Goal: Task Accomplishment & Management: Use online tool/utility

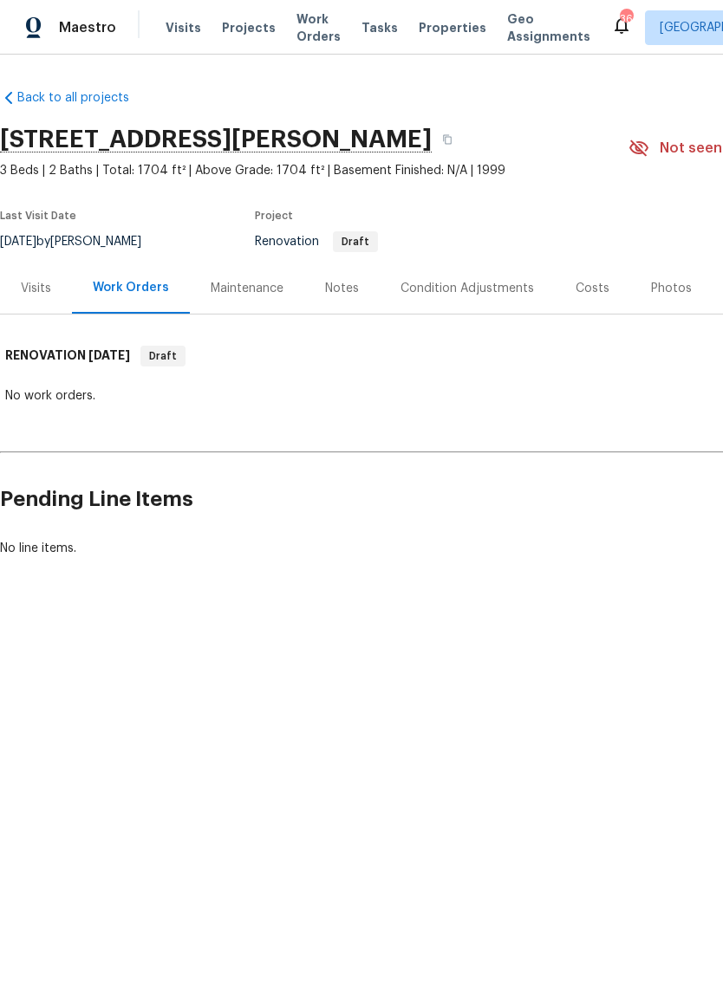
click at [354, 302] on div "Notes" at bounding box center [341, 288] width 75 height 51
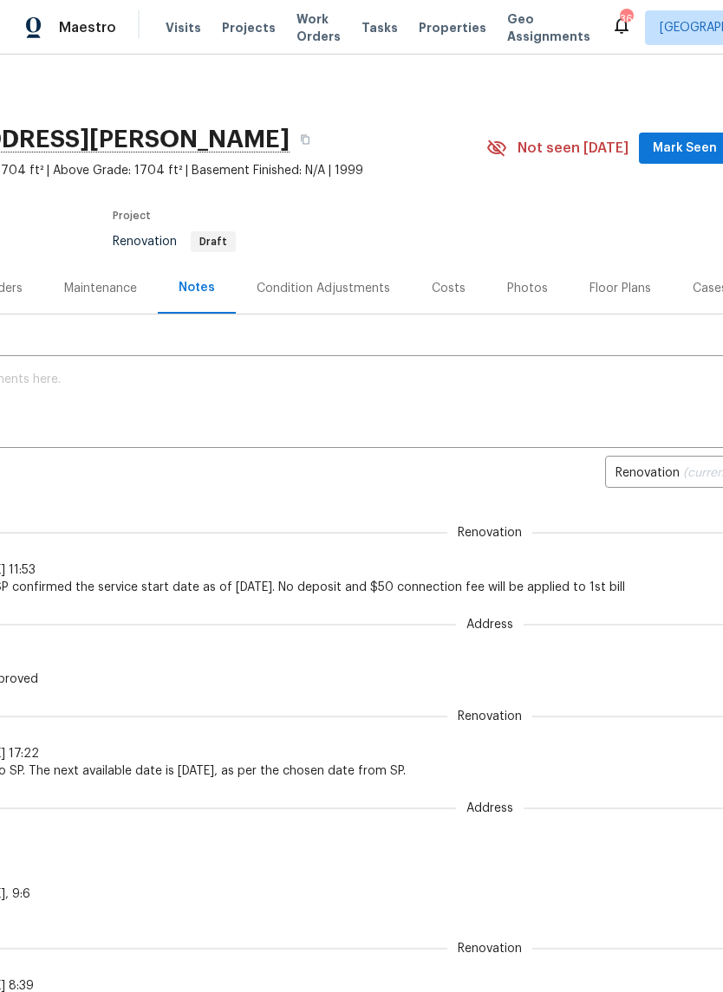
scroll to position [0, 146]
click at [431, 296] on div "Costs" at bounding box center [445, 288] width 34 height 17
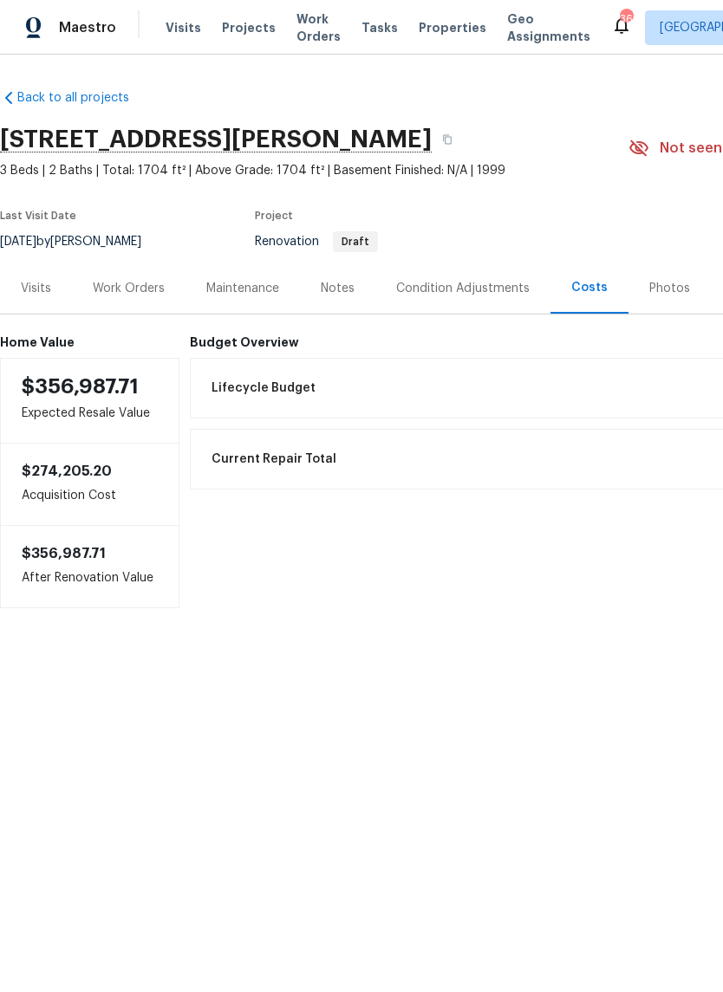
click at [133, 272] on div "Work Orders" at bounding box center [129, 288] width 114 height 51
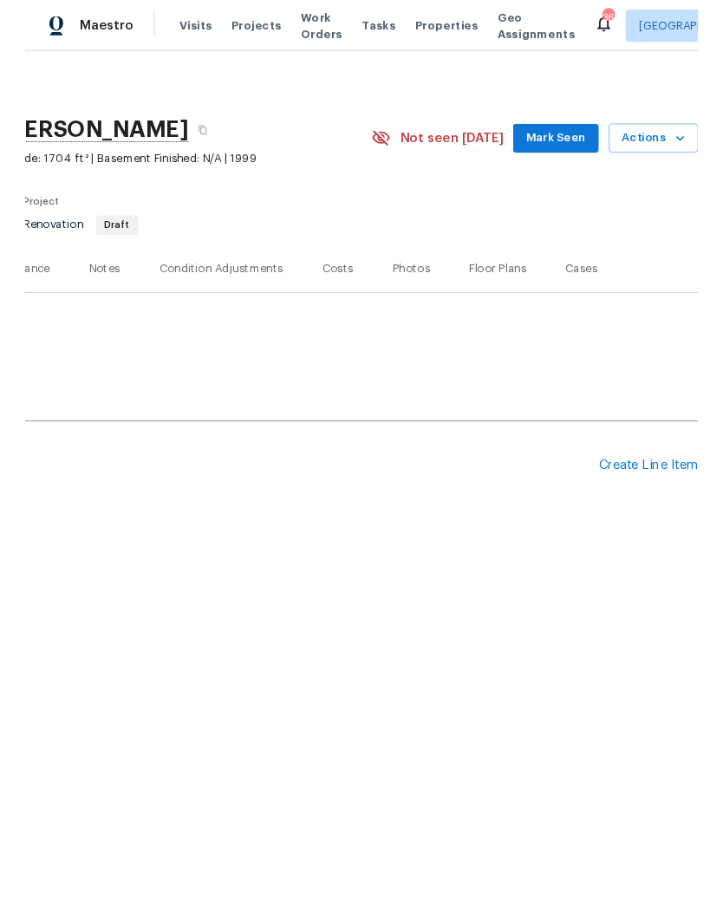
scroll to position [0, 256]
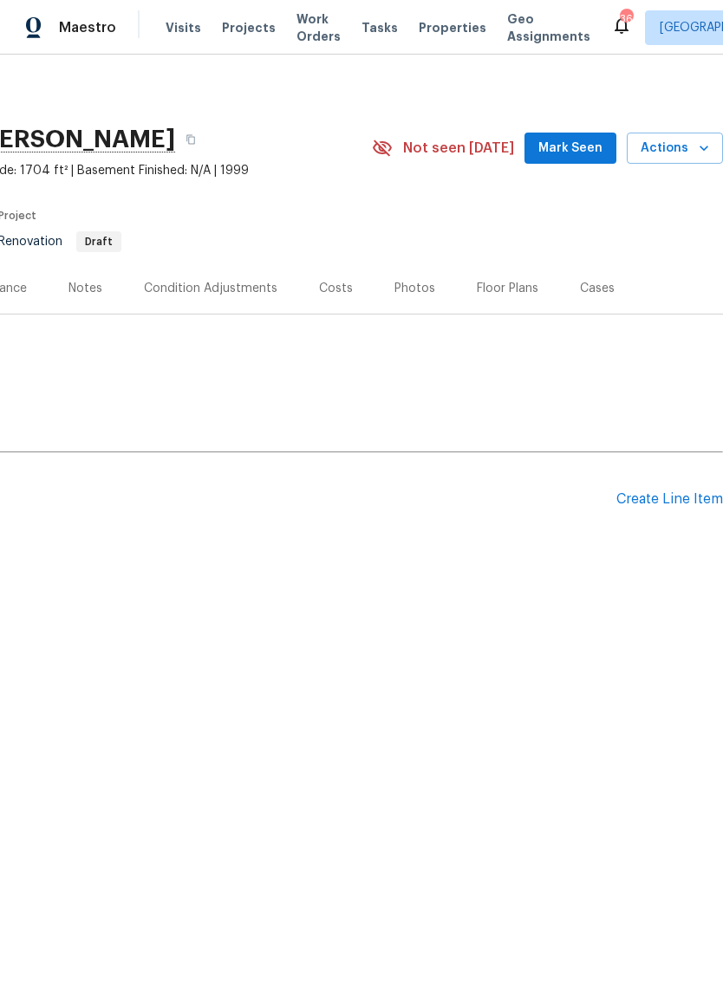
click at [697, 505] on div "Create Line Item" at bounding box center [669, 499] width 107 height 16
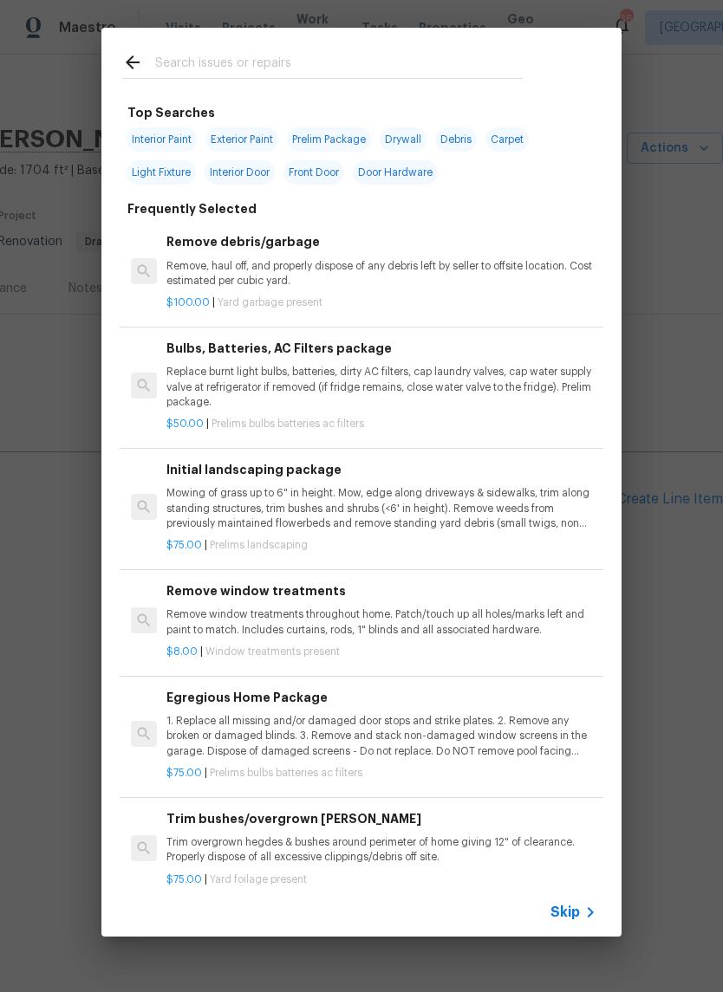
click at [408, 61] on input "text" at bounding box center [338, 65] width 367 height 26
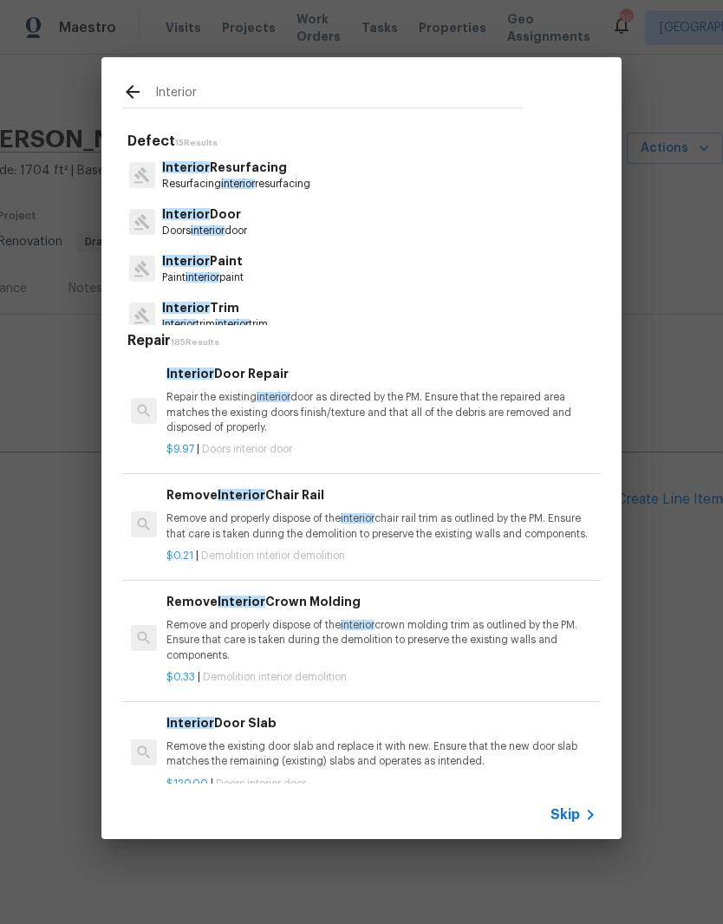
type input "Interior"
click at [288, 279] on div "Interior Paint Paint interior paint" at bounding box center [361, 268] width 478 height 47
click at [381, 281] on div "Interior Paint Paint interior paint" at bounding box center [361, 268] width 478 height 47
click at [218, 278] on span "interior" at bounding box center [202, 277] width 34 height 10
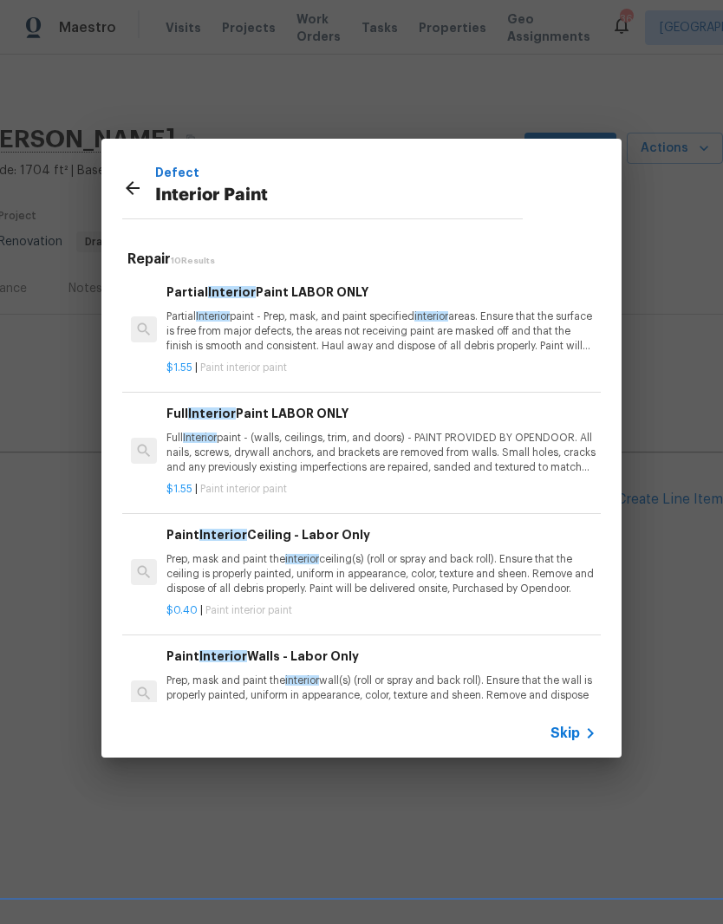
click at [191, 469] on p "Full Interior paint - (walls, ceilings, trim, and doors) - PAINT PROVIDED BY OP…" at bounding box center [381, 453] width 430 height 44
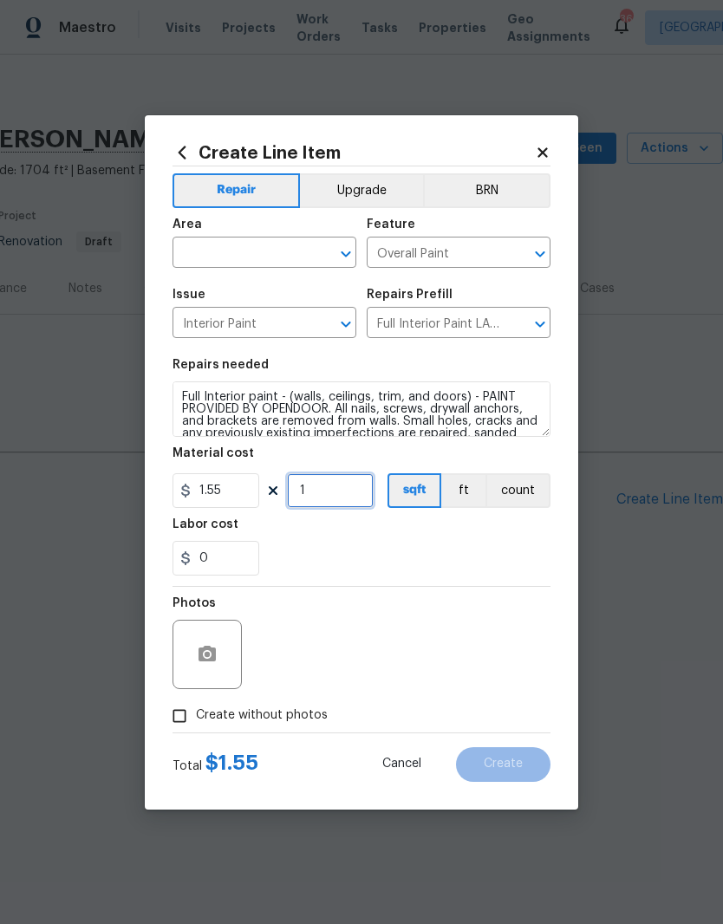
click at [333, 484] on input "1" at bounding box center [330, 490] width 87 height 35
type input "1700"
click at [280, 250] on input "text" at bounding box center [239, 254] width 135 height 27
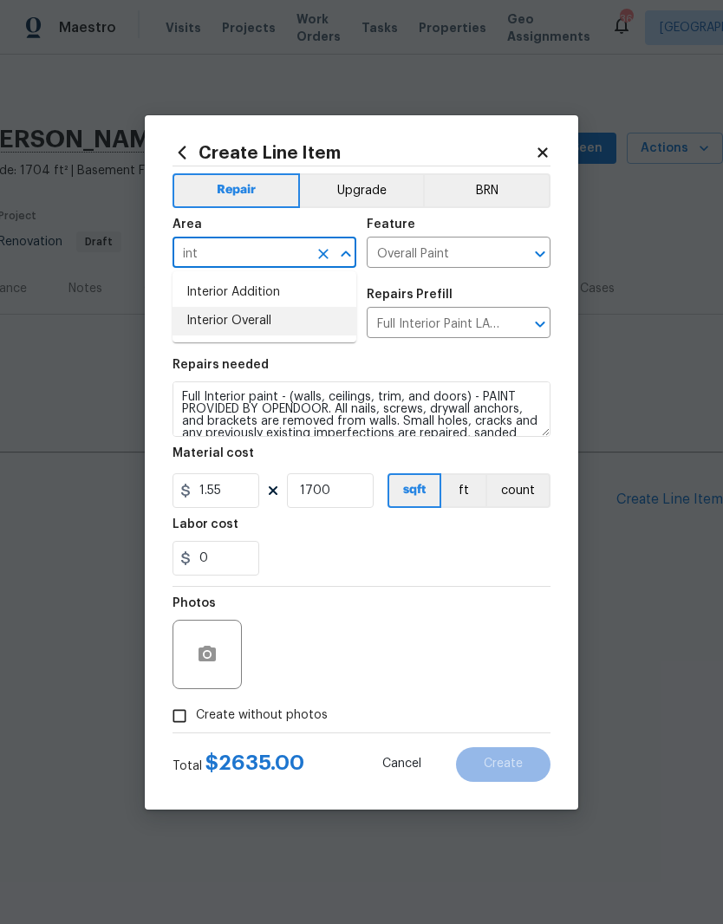
click at [293, 324] on li "Interior Overall" at bounding box center [264, 321] width 184 height 29
type input "Interior Overall"
click at [359, 550] on div "0" at bounding box center [361, 558] width 378 height 35
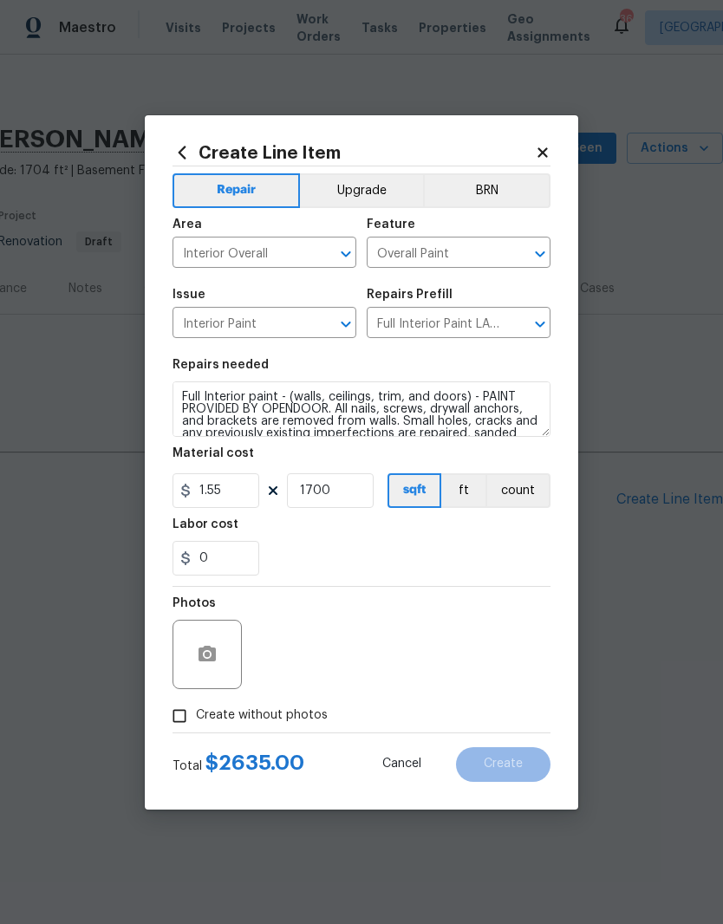
click at [192, 722] on input "Create without photos" at bounding box center [179, 715] width 33 height 33
checkbox input "true"
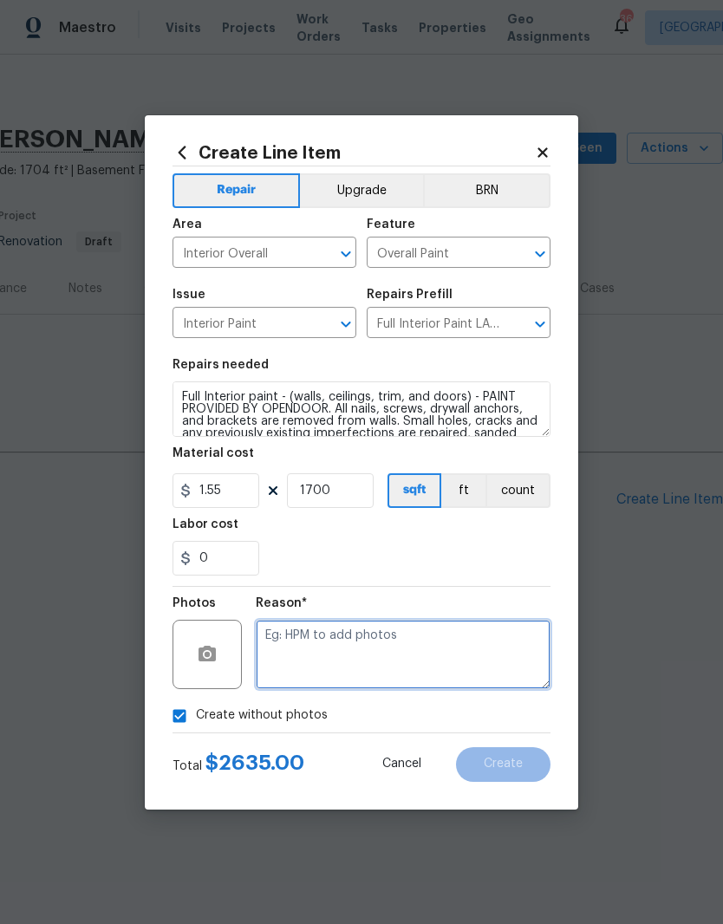
click at [471, 672] on textarea at bounding box center [403, 654] width 295 height 69
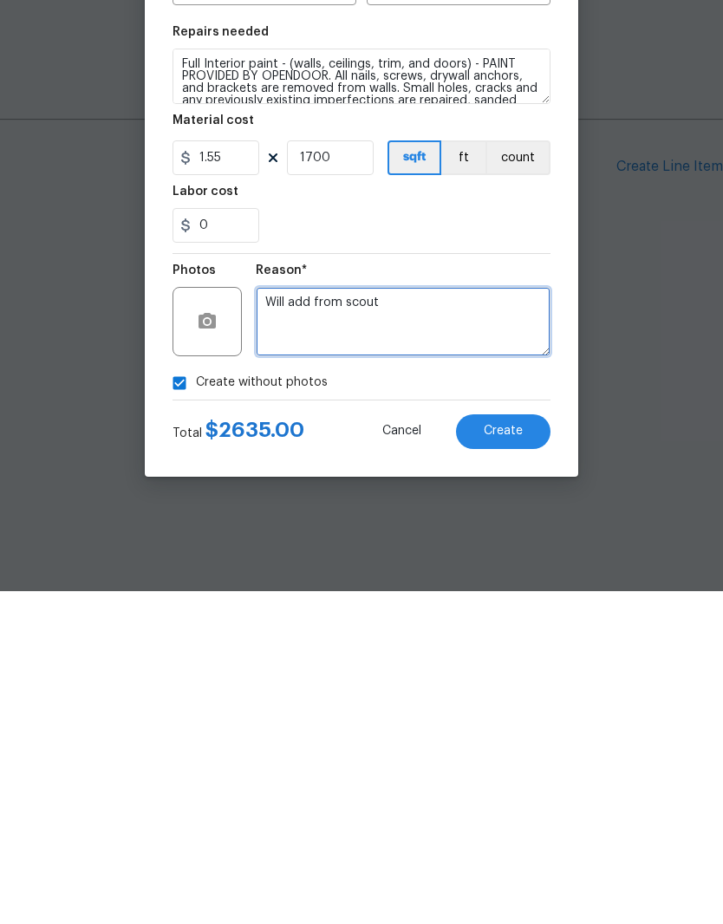
type textarea "Will add from scout"
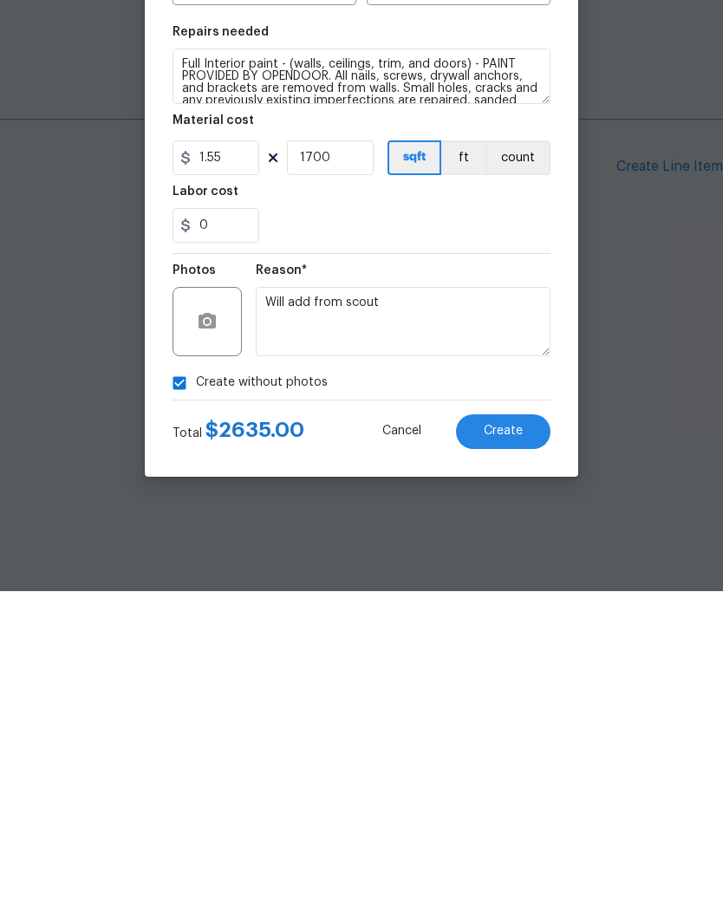
click at [504, 757] on span "Create" at bounding box center [502, 763] width 39 height 13
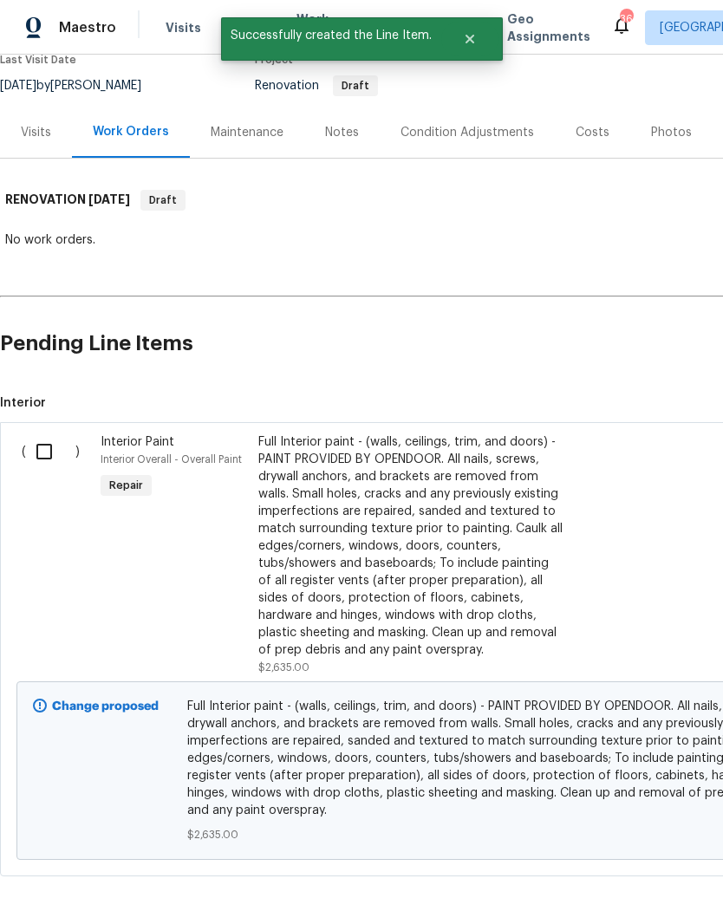
scroll to position [155, 0]
click at [50, 450] on input "checkbox" at bounding box center [50, 452] width 49 height 36
checkbox input "true"
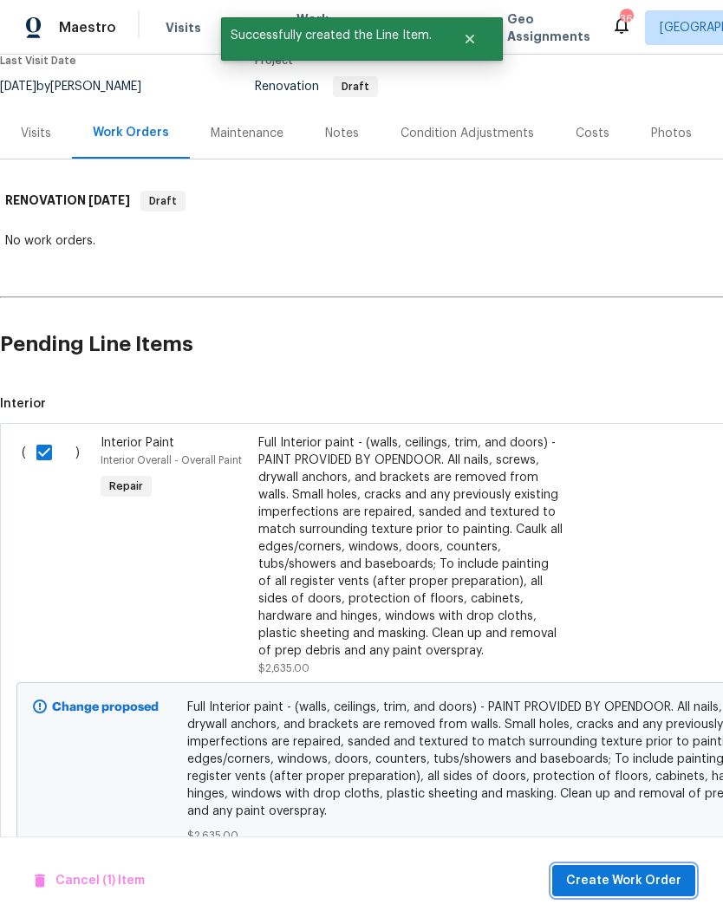
click at [645, 895] on button "Create Work Order" at bounding box center [623, 881] width 143 height 32
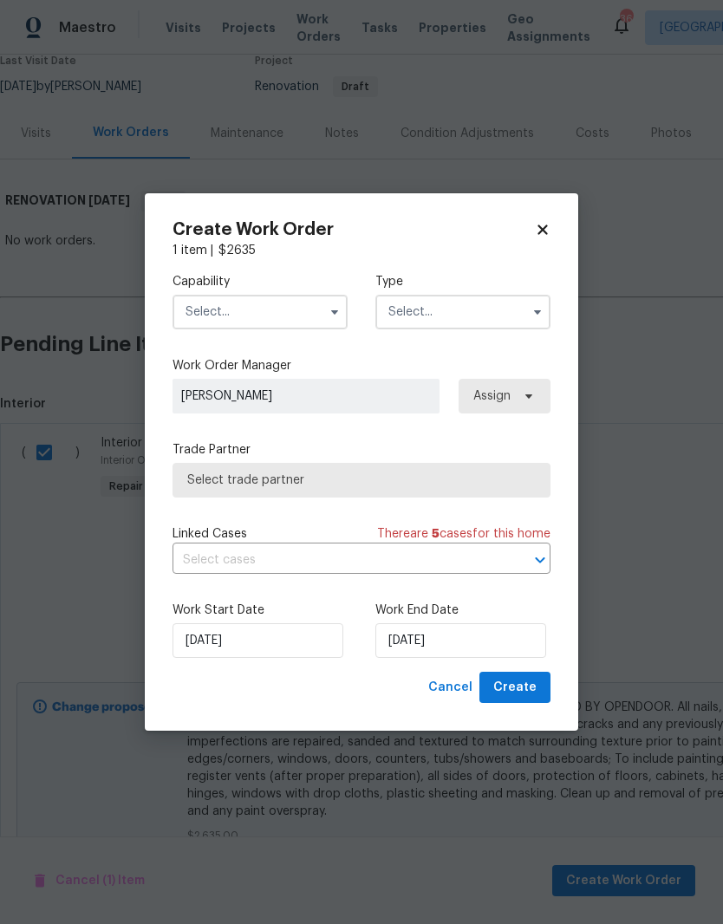
click at [301, 318] on input "text" at bounding box center [259, 312] width 175 height 35
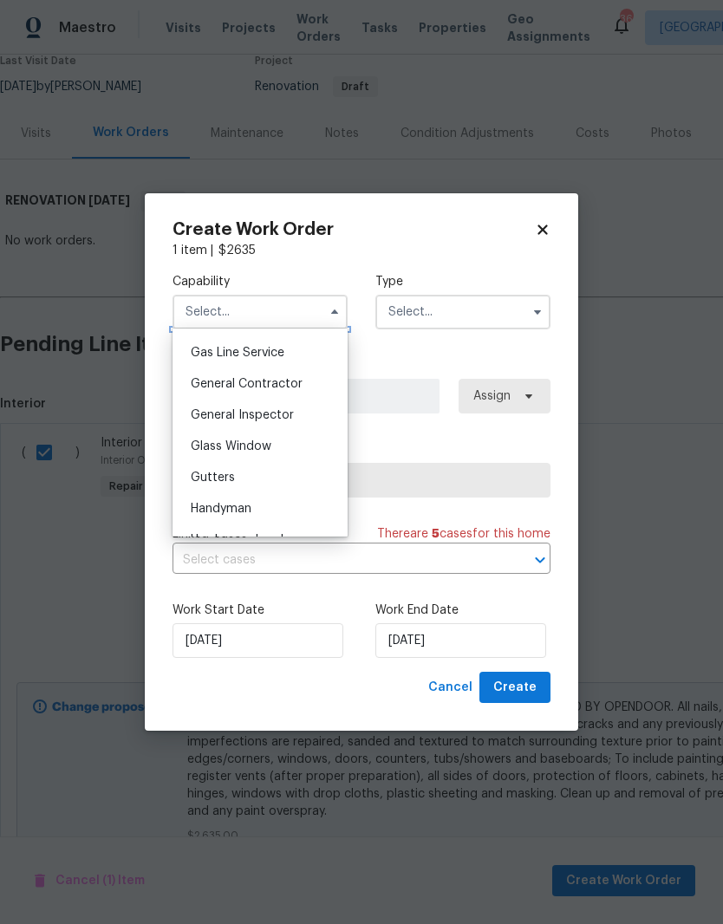
scroll to position [795, 0]
click at [318, 382] on div "General Contractor" at bounding box center [260, 382] width 166 height 31
type input "General Contractor"
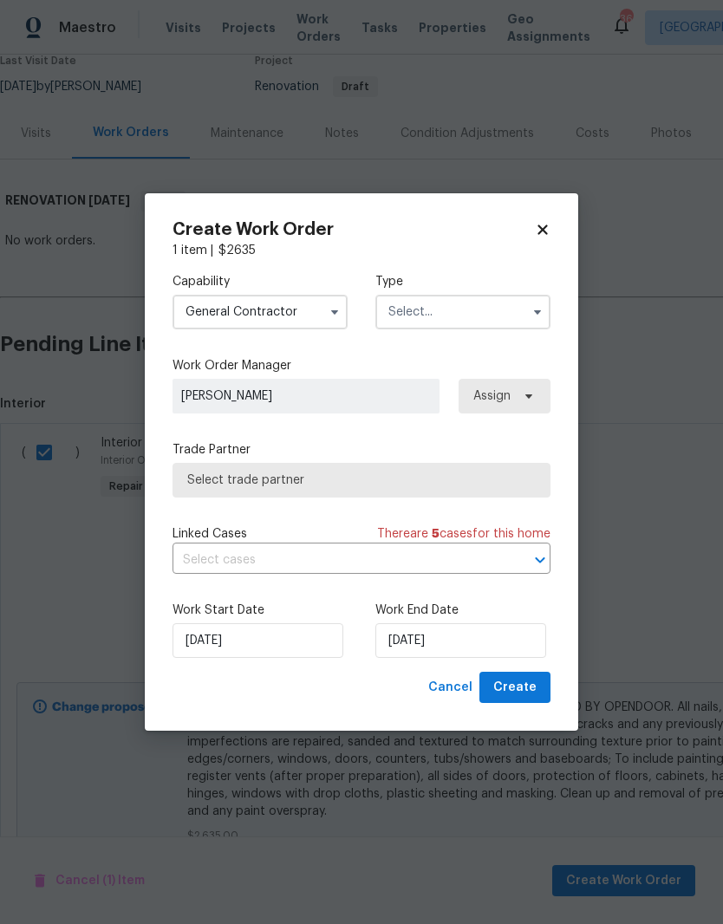
click at [486, 295] on input "text" at bounding box center [462, 312] width 175 height 35
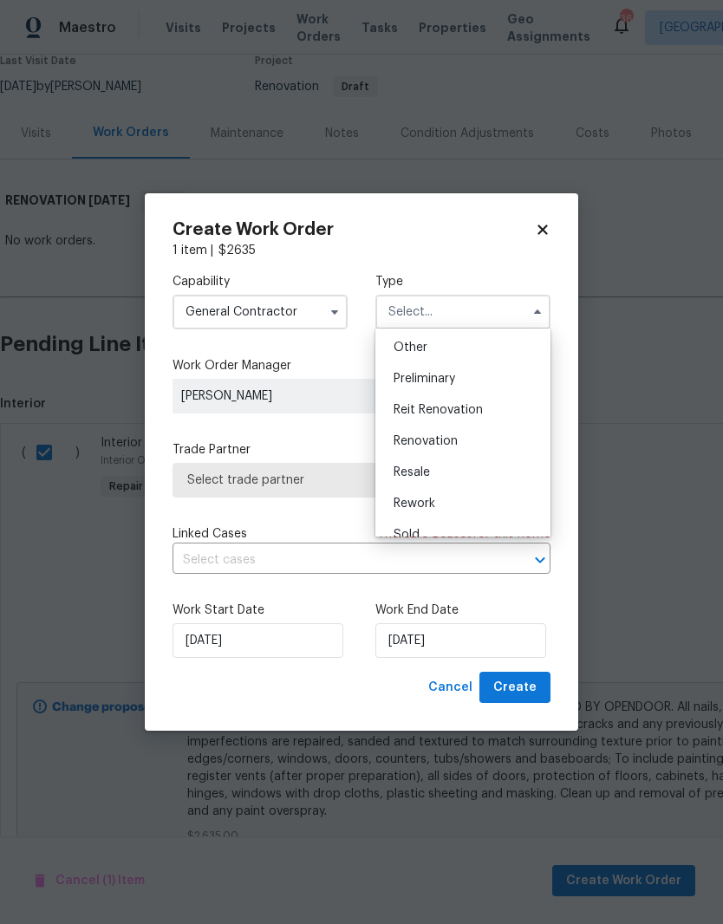
scroll to position [347, 0]
click at [505, 438] on div "Renovation" at bounding box center [463, 438] width 166 height 31
type input "Renovation"
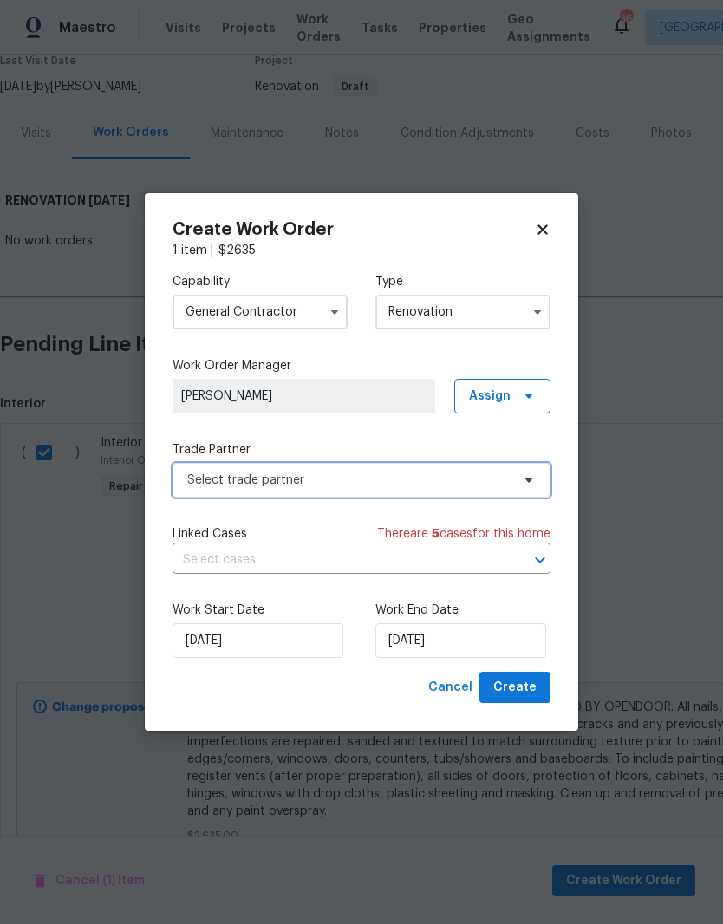
click at [480, 484] on span "Select trade partner" at bounding box center [348, 479] width 323 height 17
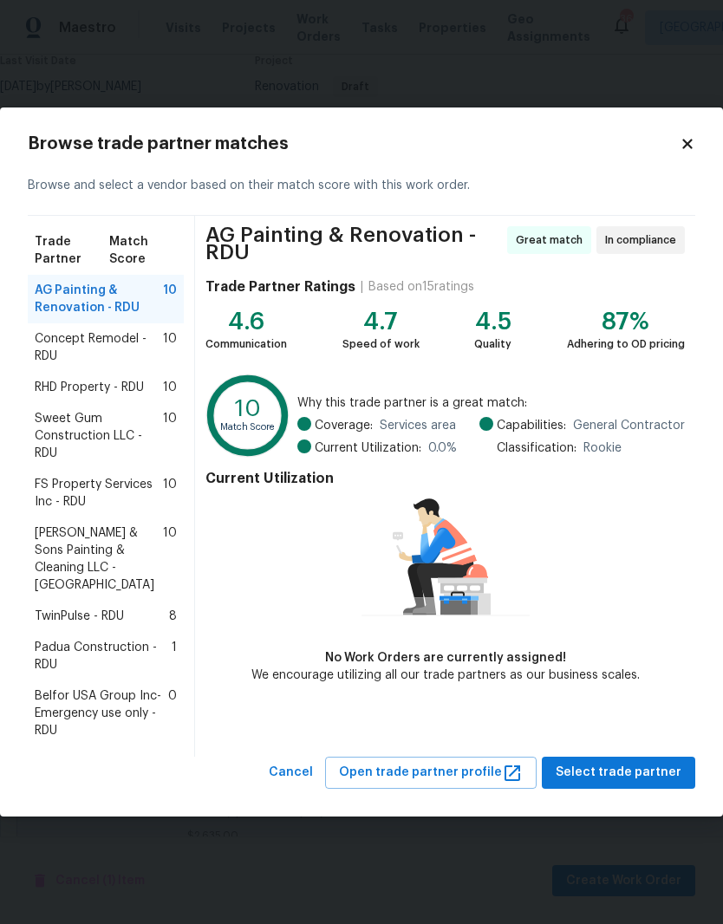
click at [51, 363] on span "Concept Remodel - RDU" at bounding box center [99, 347] width 128 height 35
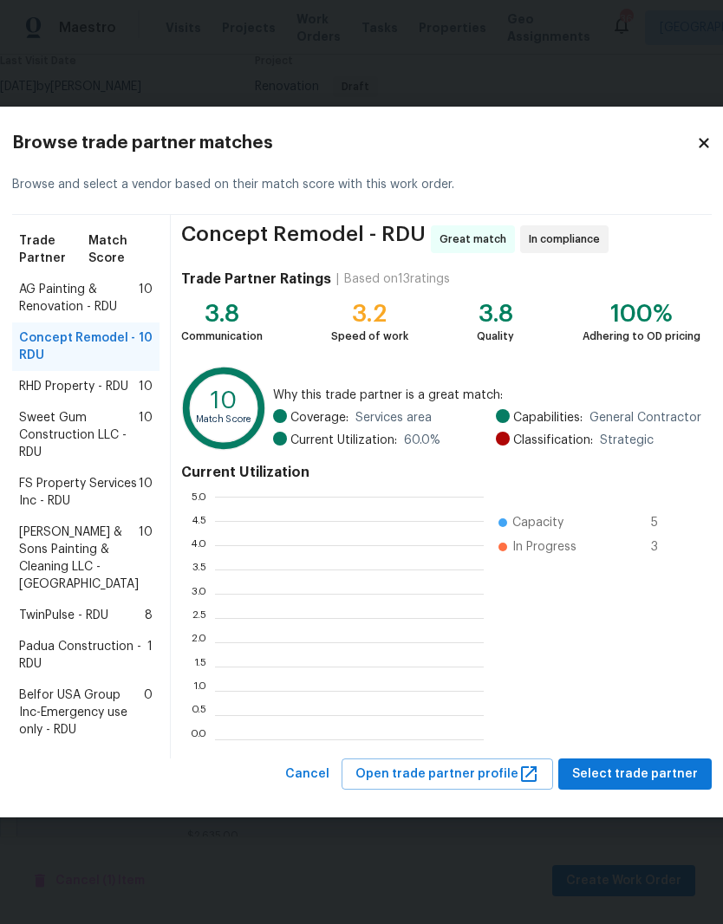
scroll to position [2, 2]
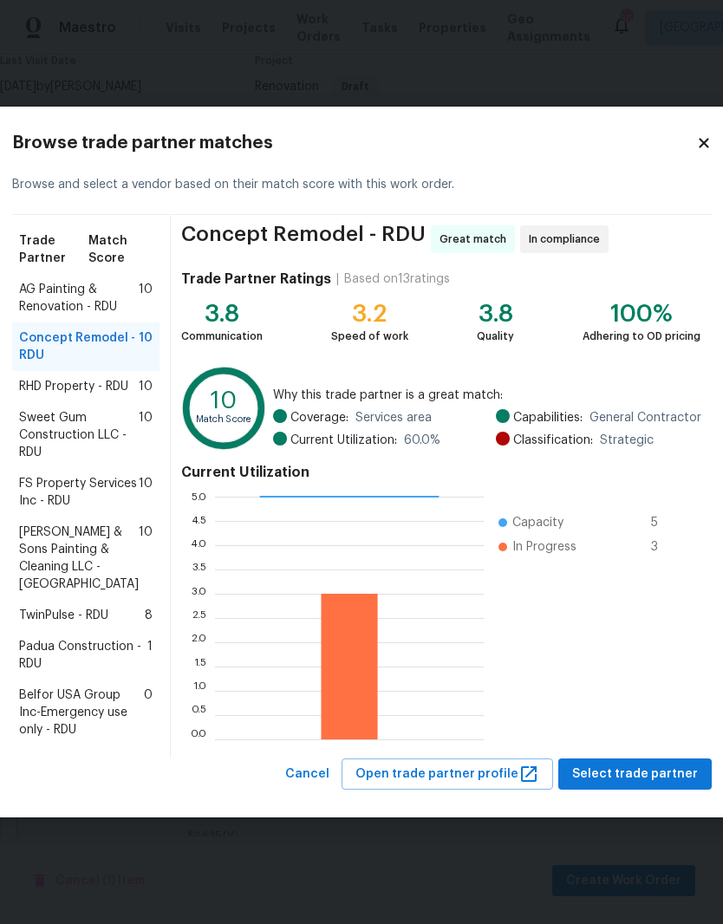
click at [55, 378] on span "RHD Property - RDU" at bounding box center [73, 386] width 109 height 17
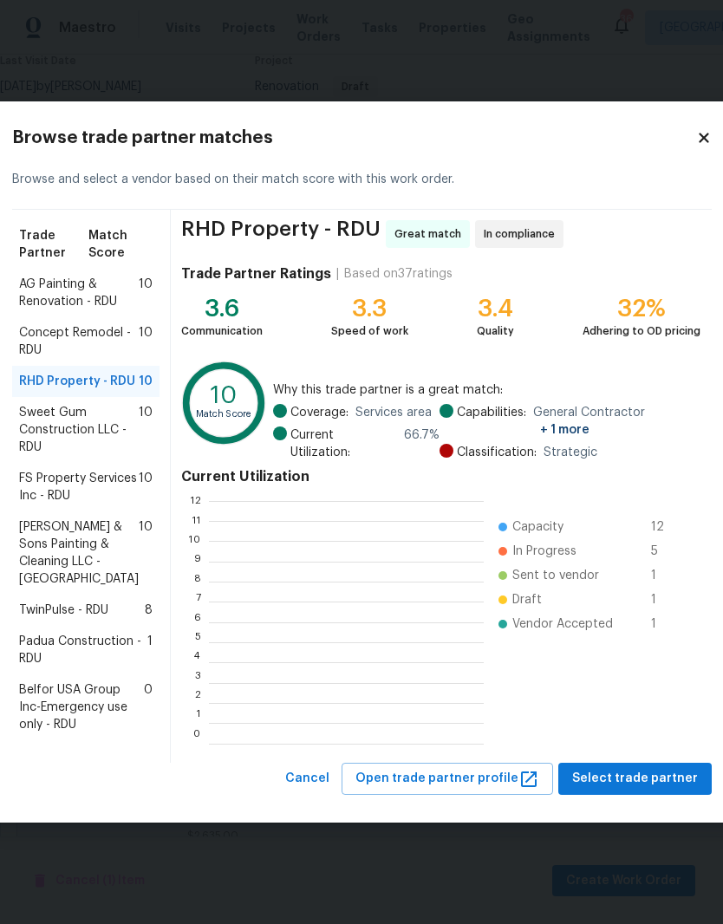
scroll to position [243, 275]
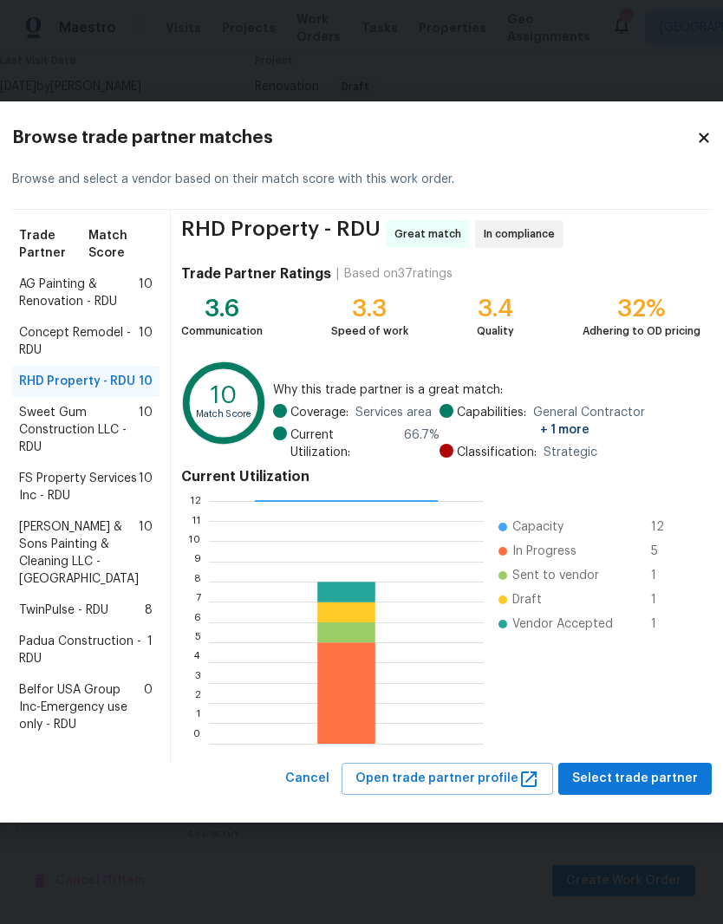
click at [51, 436] on span "Sweet Gum Construction LLC - RDU" at bounding box center [79, 430] width 120 height 52
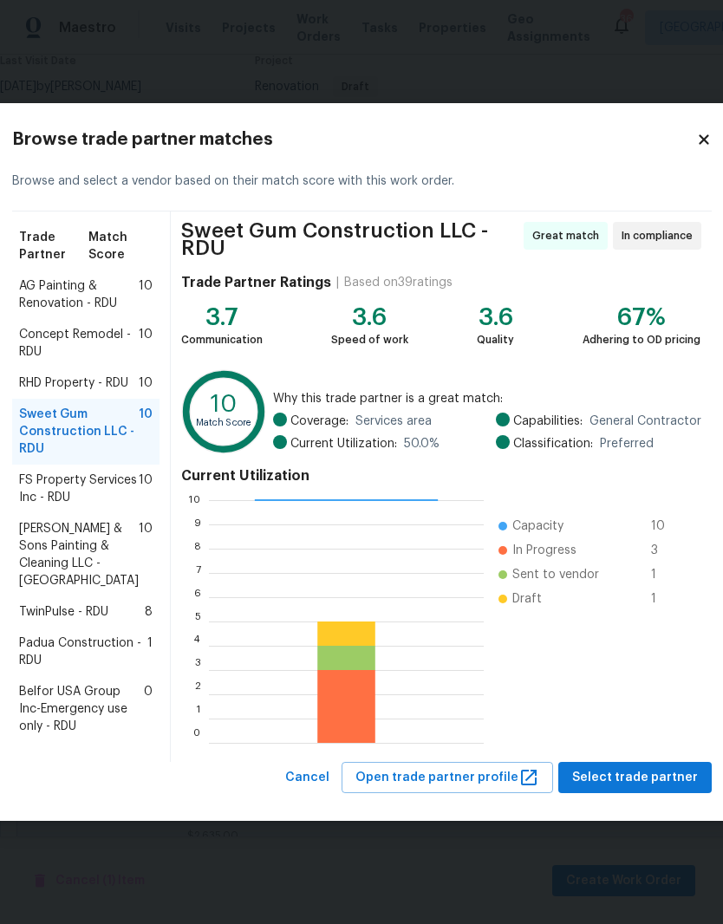
click at [53, 491] on span "FS Property Services Inc - RDU" at bounding box center [79, 488] width 120 height 35
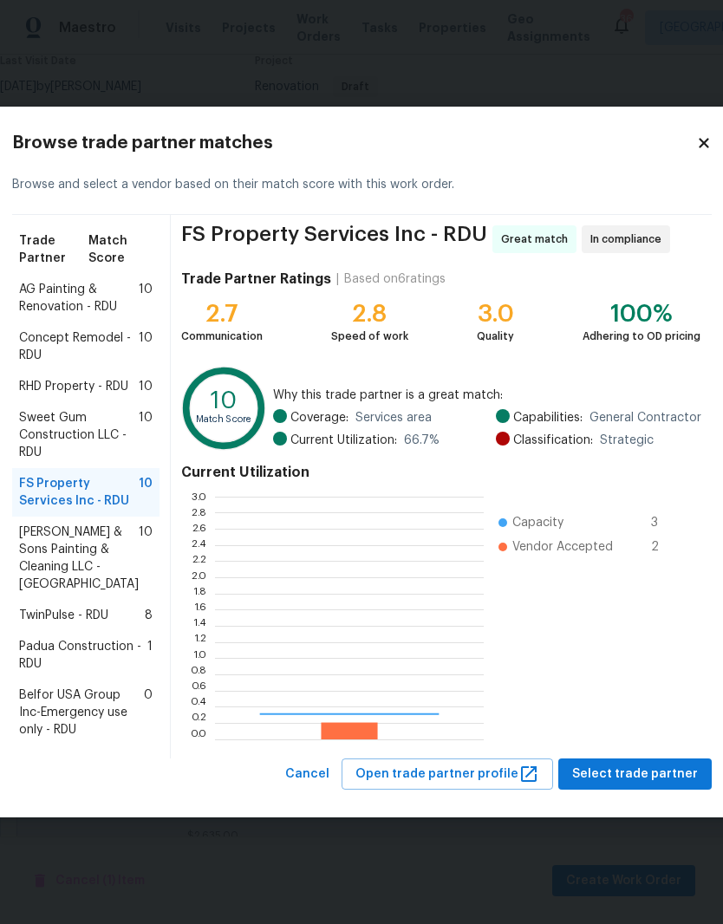
scroll to position [243, 269]
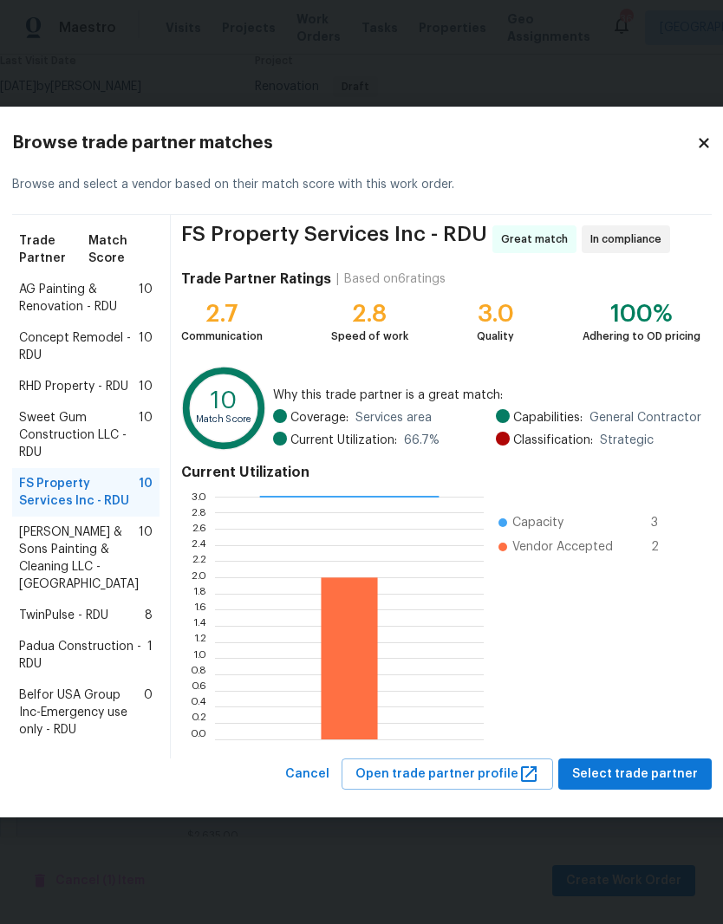
click at [52, 581] on span "[PERSON_NAME] & Sons Painting & Cleaning LLC - [GEOGRAPHIC_DATA]" at bounding box center [79, 557] width 120 height 69
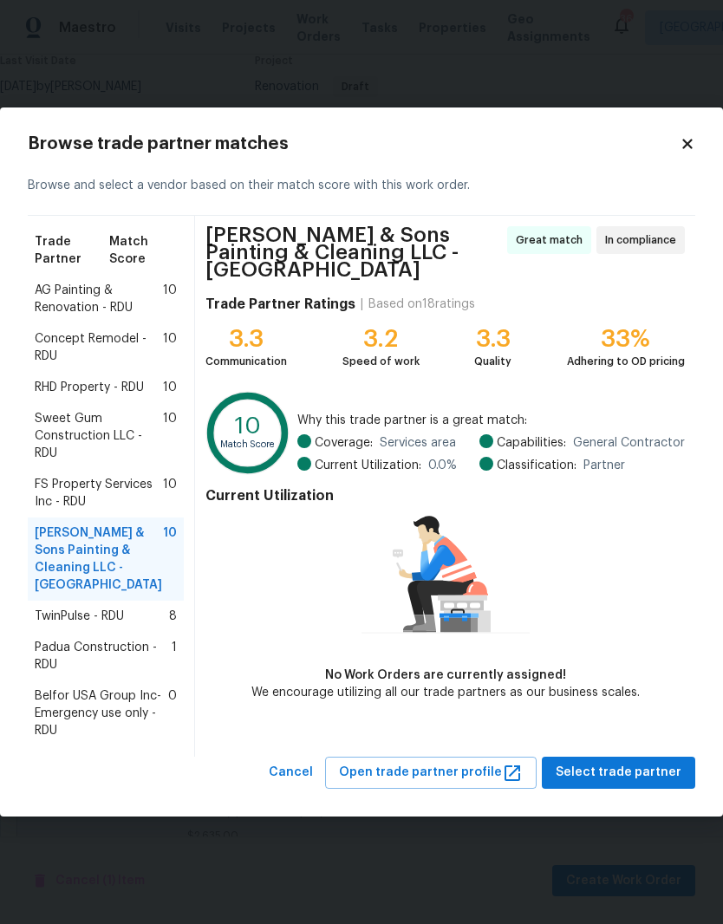
click at [52, 607] on span "TwinPulse - RDU" at bounding box center [79, 615] width 89 height 17
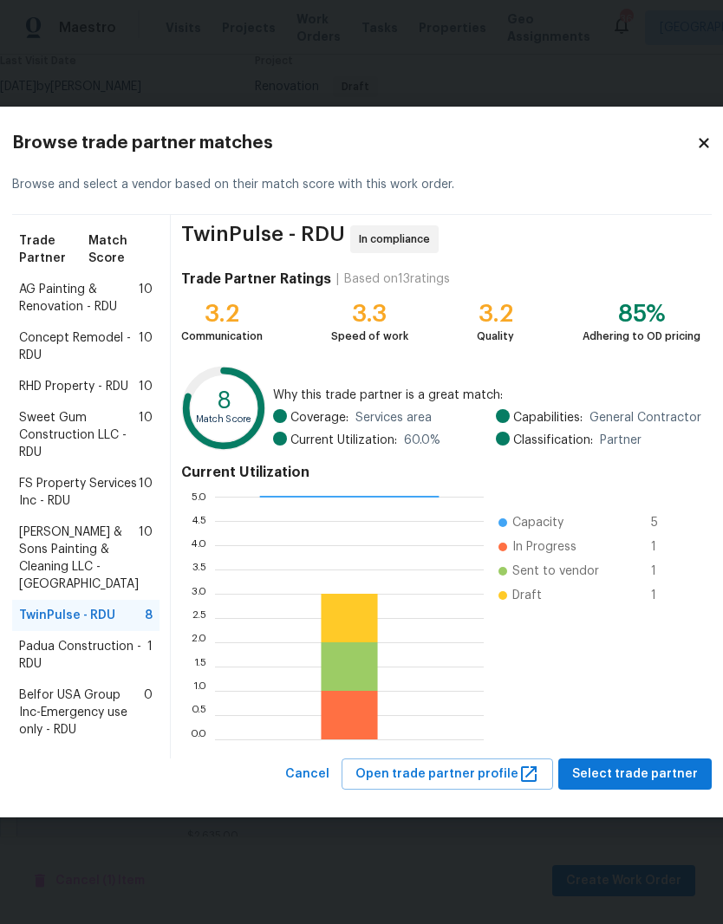
click at [37, 659] on span "Padua Construction - RDU" at bounding box center [83, 655] width 128 height 35
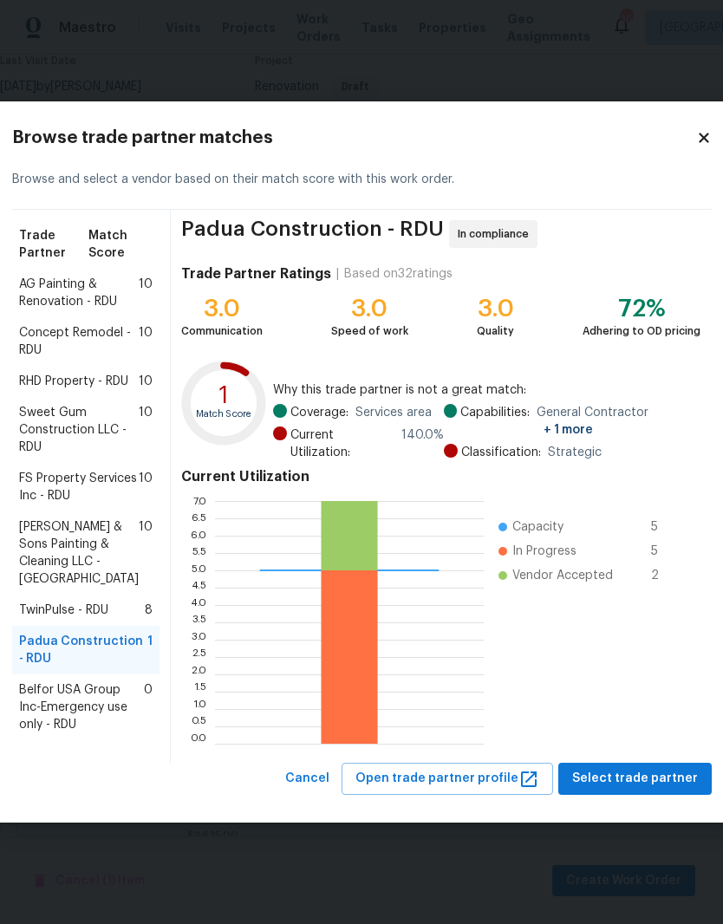
click at [48, 276] on span "AG Painting & Renovation - RDU" at bounding box center [79, 293] width 120 height 35
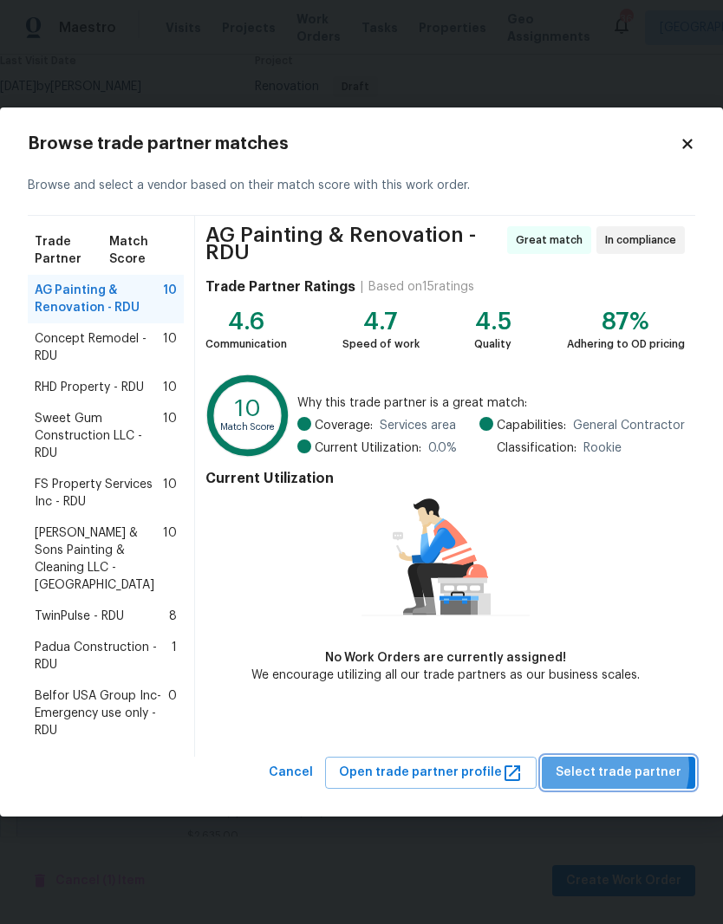
click at [624, 762] on span "Select trade partner" at bounding box center [618, 773] width 126 height 22
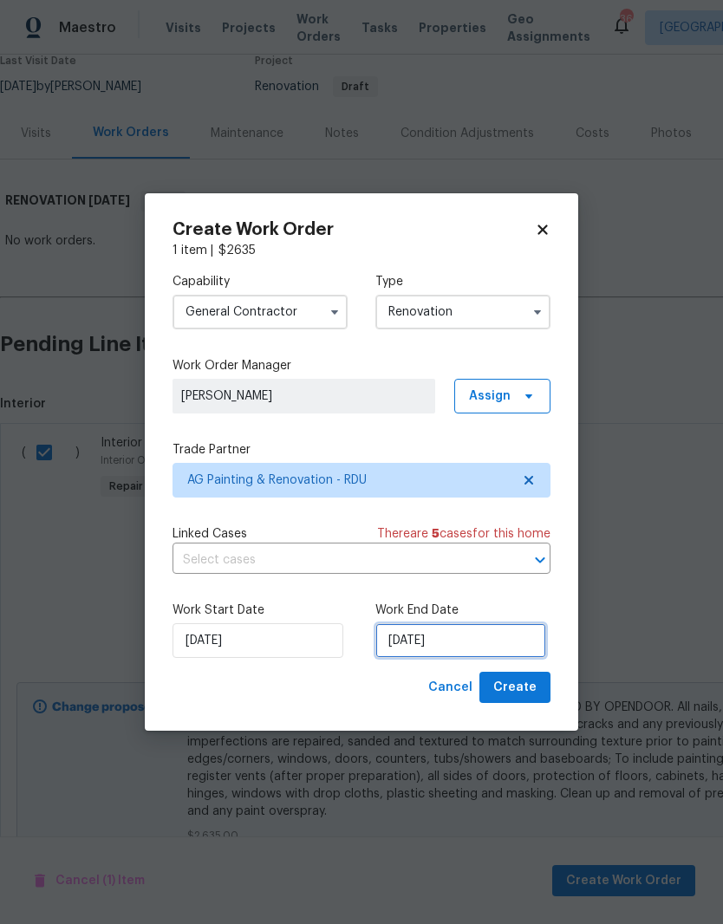
click at [457, 646] on input "[DATE]" at bounding box center [460, 640] width 171 height 35
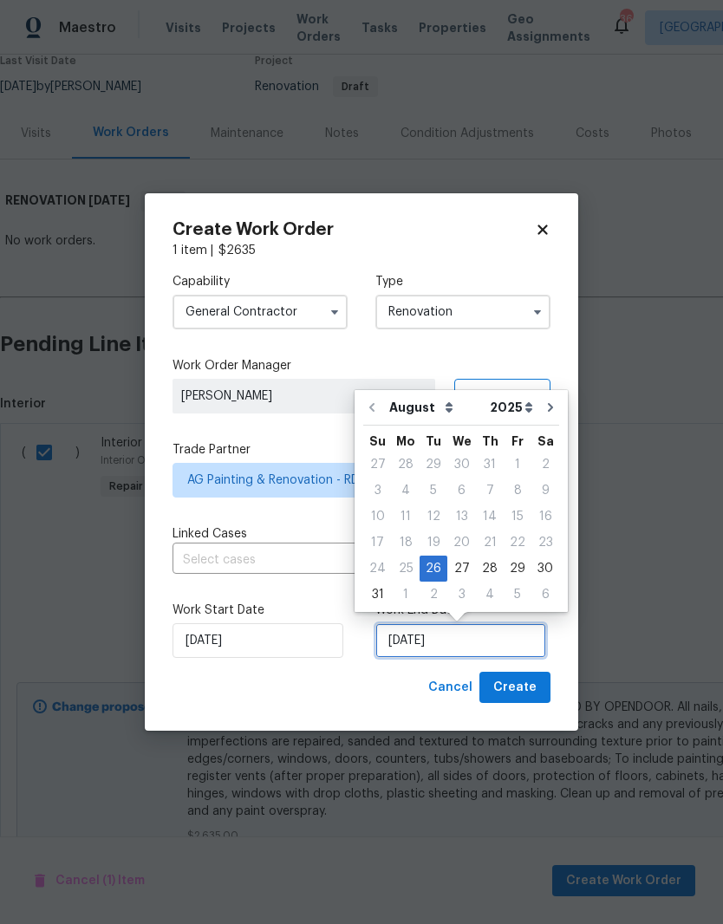
scroll to position [13, 0]
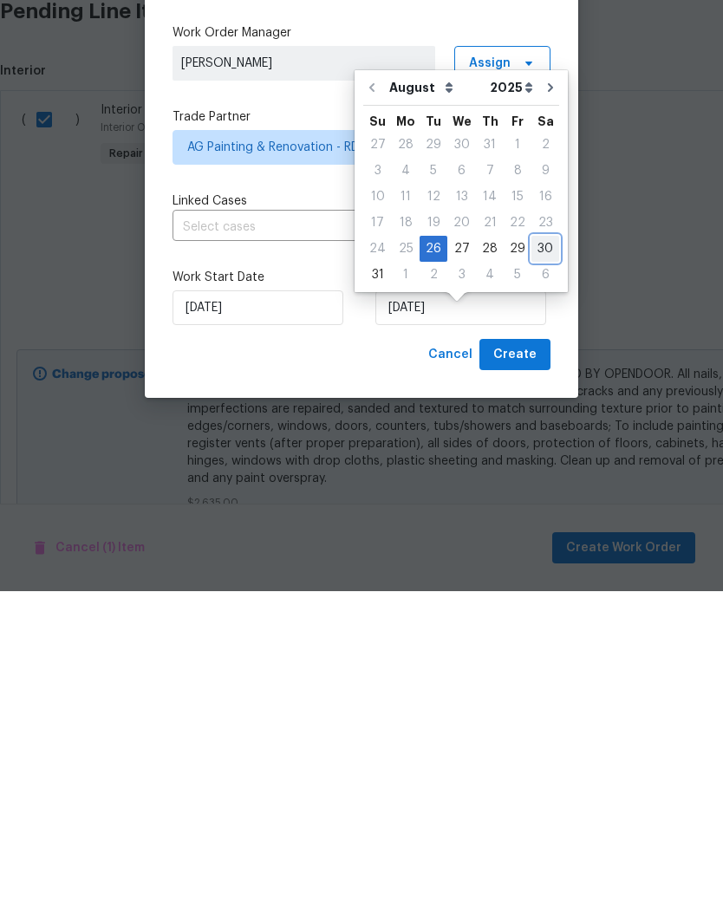
click at [546, 569] on div "30" at bounding box center [545, 581] width 28 height 24
type input "[DATE]"
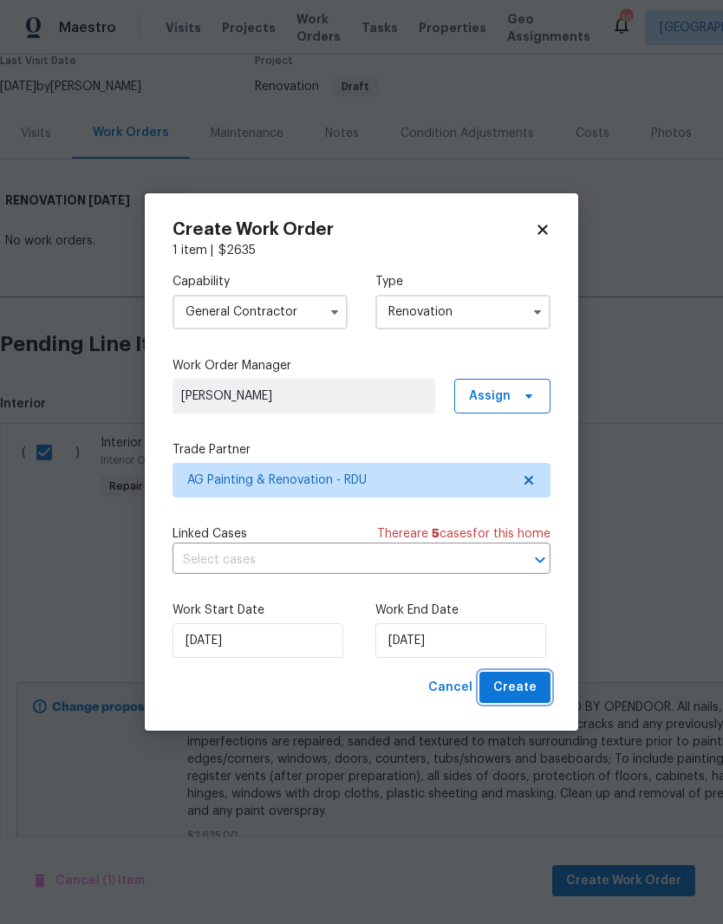
click at [535, 687] on span "Create" at bounding box center [514, 688] width 43 height 22
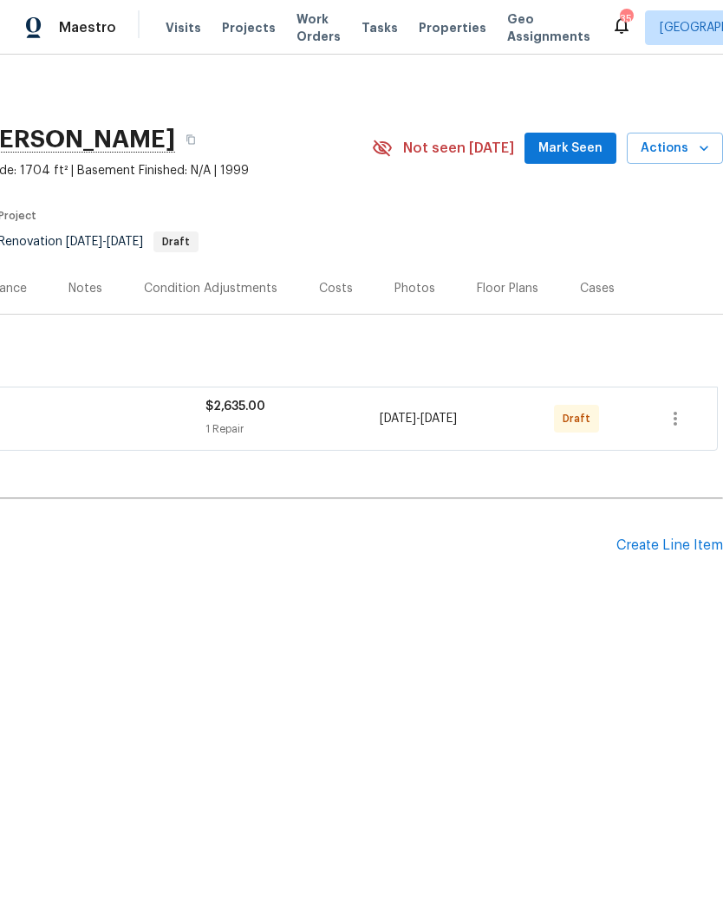
scroll to position [0, 256]
click at [699, 546] on div "Create Line Item" at bounding box center [669, 545] width 107 height 16
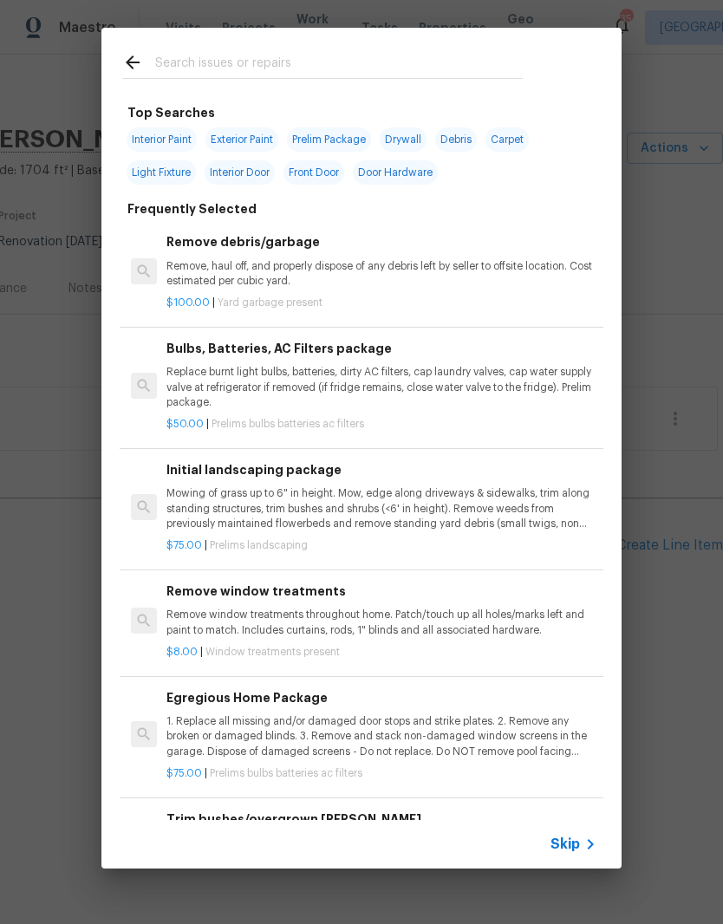
click at [380, 56] on input "text" at bounding box center [338, 65] width 367 height 26
type input "Carpet"
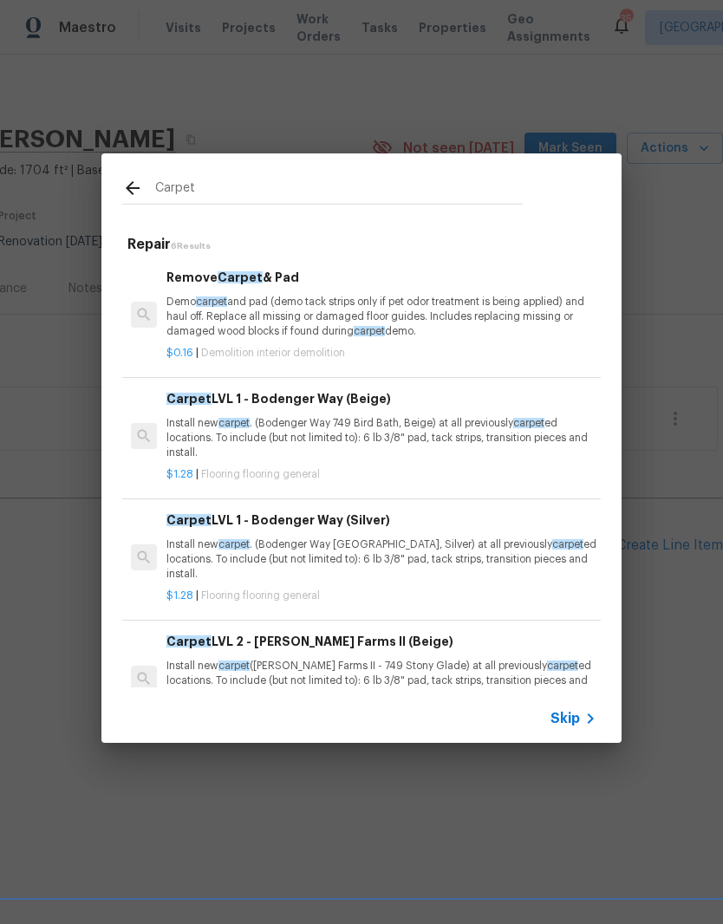
click at [494, 416] on p "Install new carpet . (Bodenger Way 749 Bird Bath, Beige) at all previously carp…" at bounding box center [381, 438] width 430 height 44
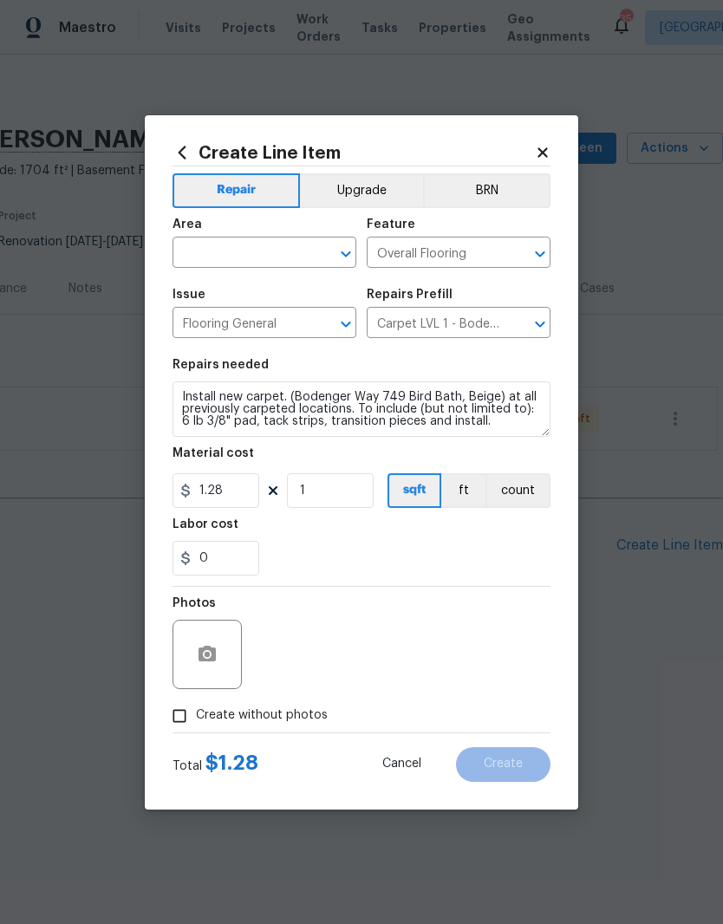
click at [269, 262] on input "text" at bounding box center [239, 254] width 135 height 27
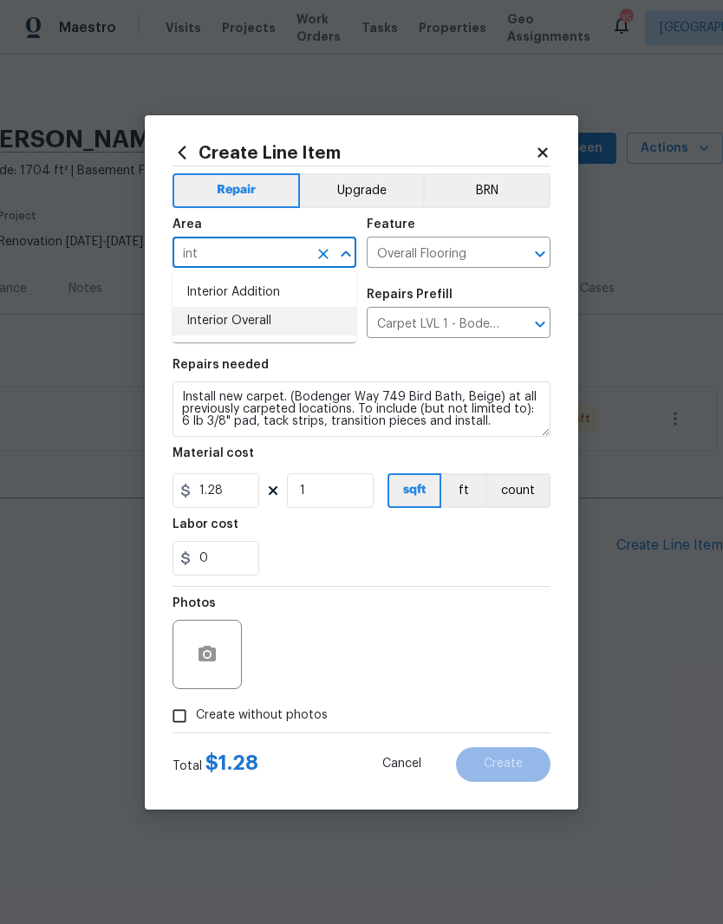
click at [289, 319] on li "Interior Overall" at bounding box center [264, 321] width 184 height 29
type input "Interior Overall"
click at [353, 502] on input "1" at bounding box center [330, 490] width 87 height 35
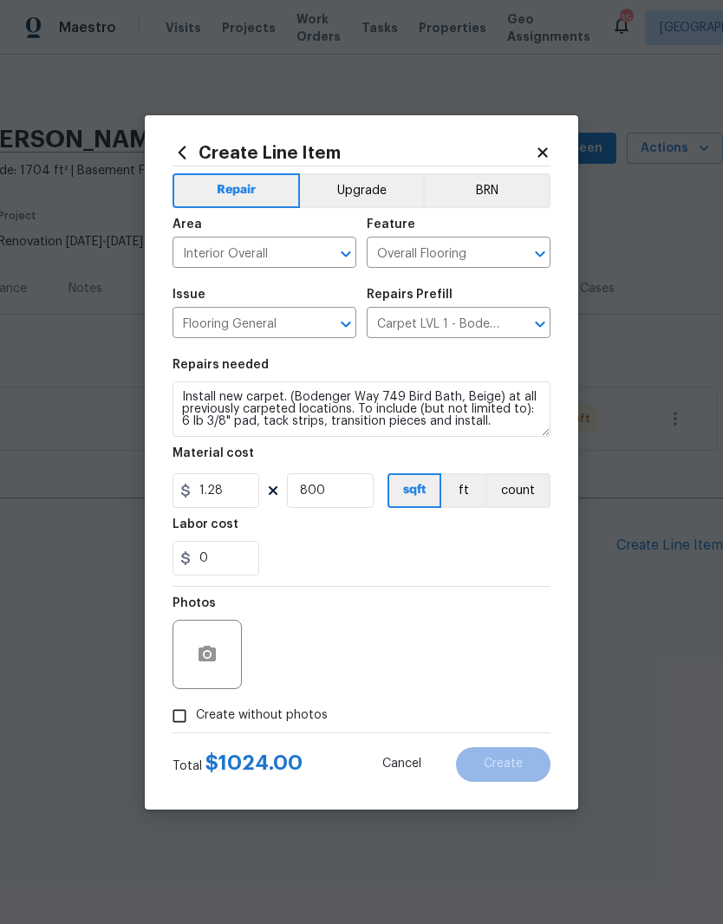
click at [394, 552] on div "0" at bounding box center [361, 558] width 378 height 35
click at [352, 487] on input "800" at bounding box center [330, 490] width 87 height 35
type input "1000"
click at [366, 564] on div "0" at bounding box center [361, 558] width 378 height 35
click at [246, 713] on span "Create without photos" at bounding box center [262, 715] width 132 height 18
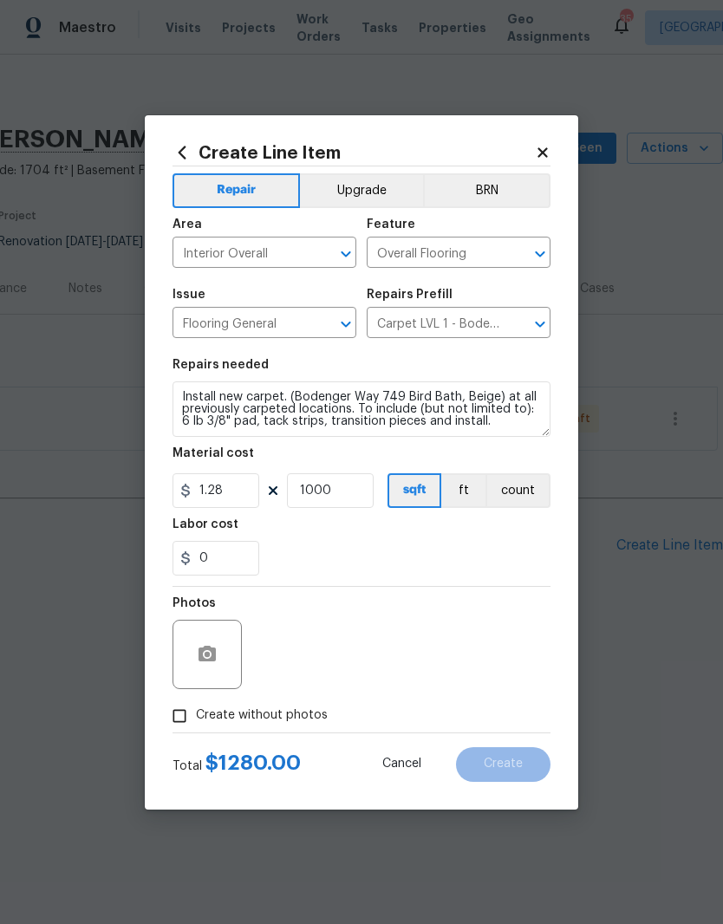
click at [196, 713] on input "Create without photos" at bounding box center [179, 715] width 33 height 33
checkbox input "true"
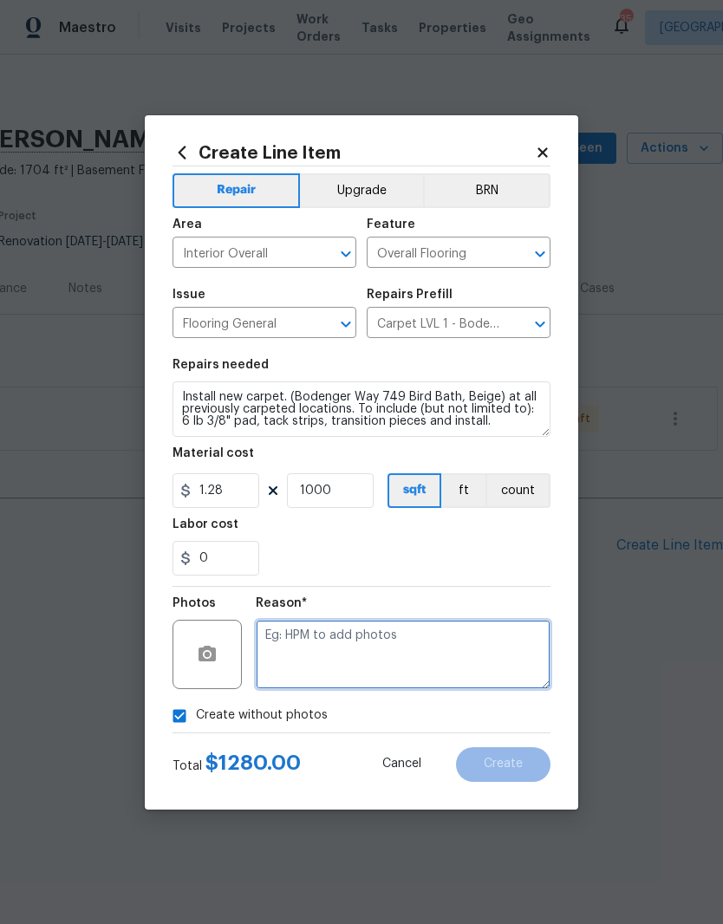
click at [437, 647] on textarea at bounding box center [403, 654] width 295 height 69
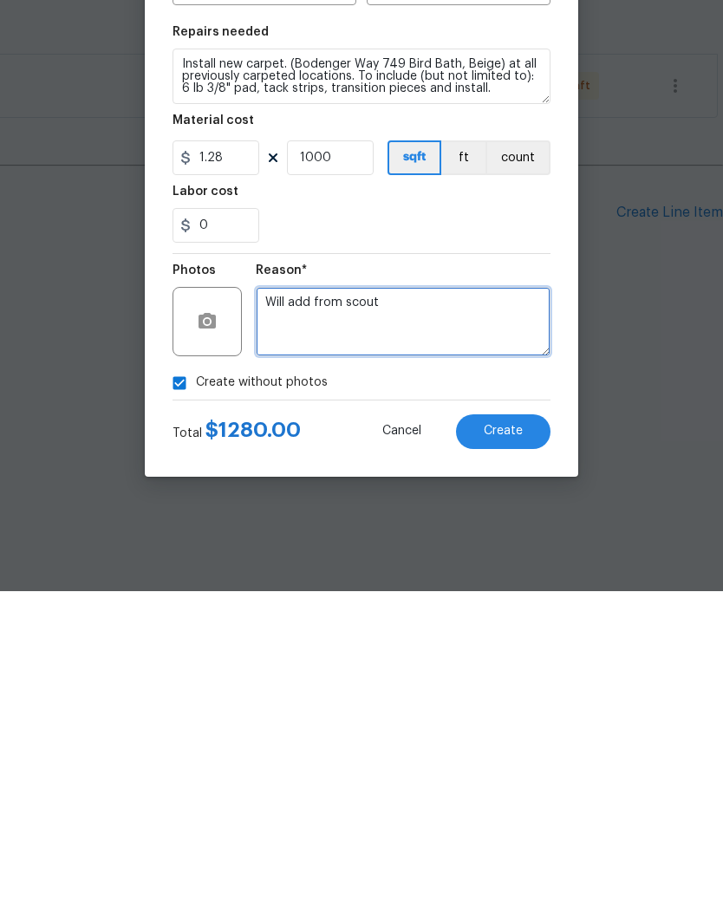
type textarea "Will add from scout"
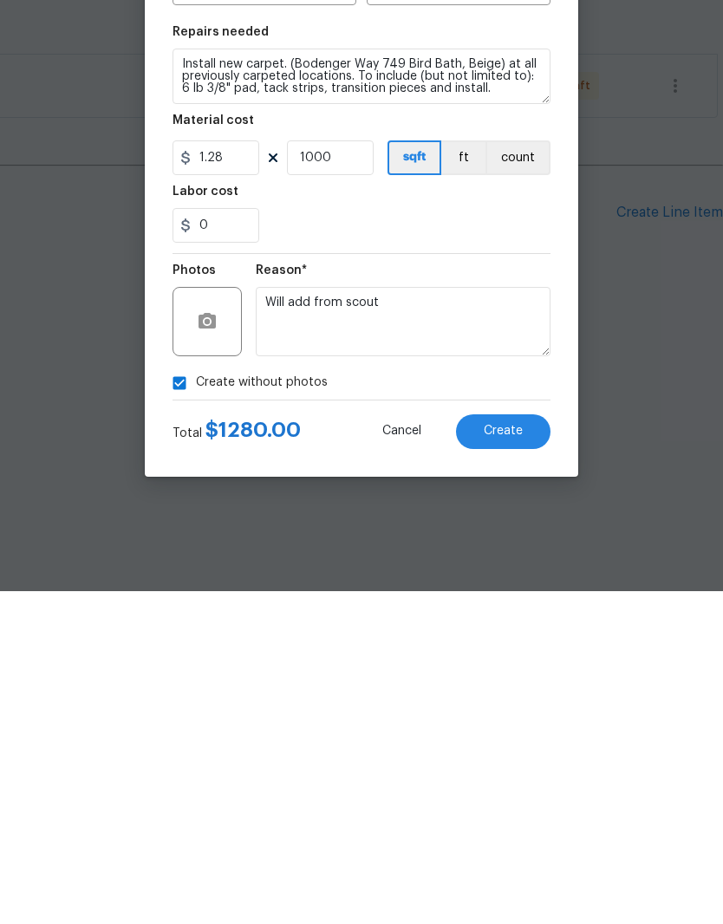
click at [522, 757] on span "Create" at bounding box center [502, 763] width 39 height 13
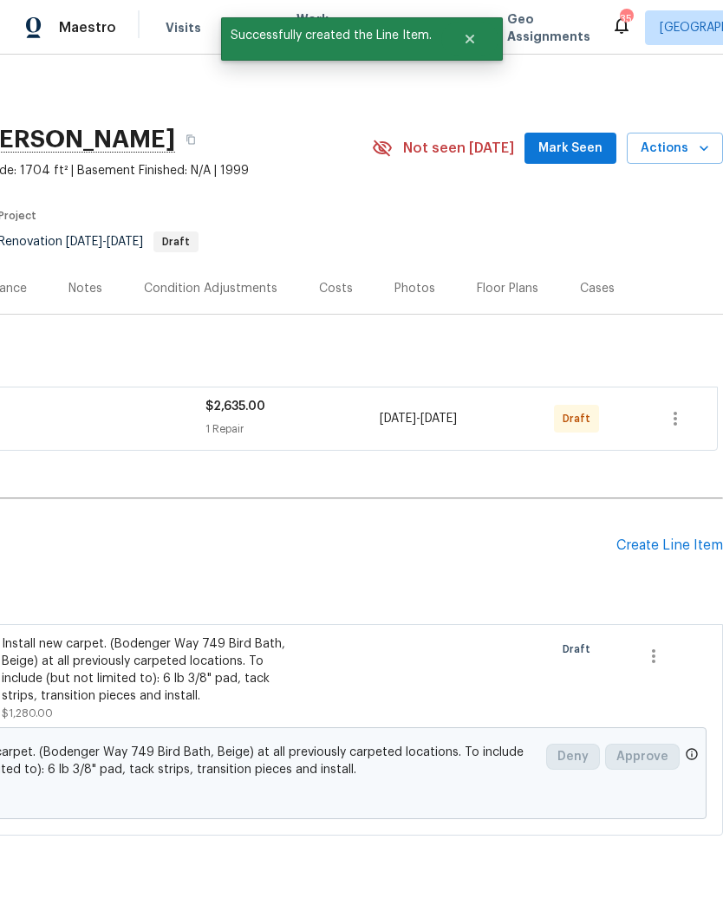
click at [561, 152] on span "Mark Seen" at bounding box center [570, 149] width 64 height 22
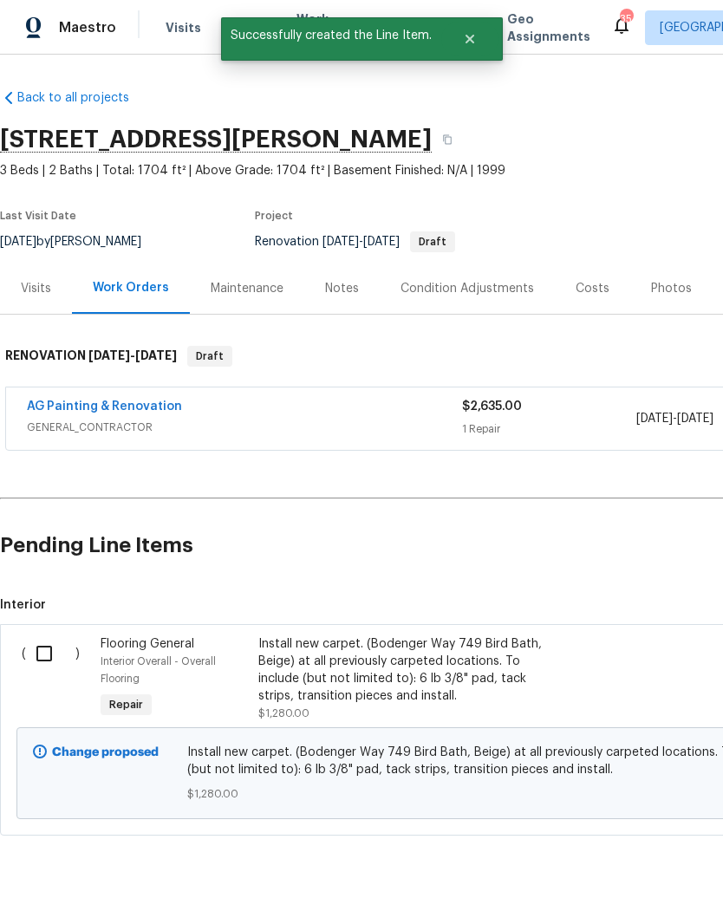
scroll to position [0, 0]
click at [45, 654] on input "checkbox" at bounding box center [50, 653] width 49 height 36
checkbox input "true"
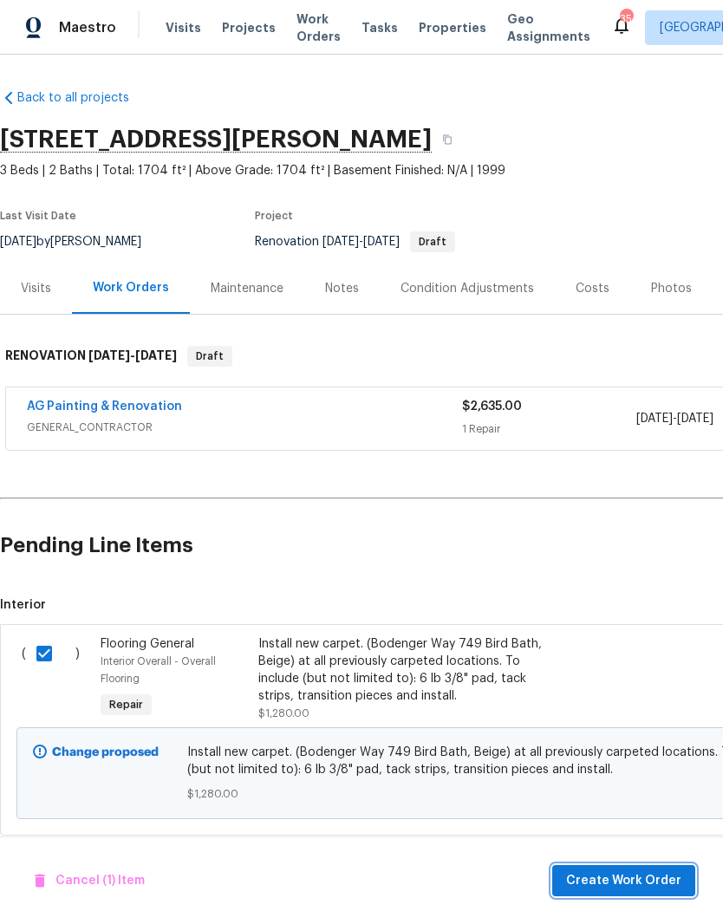
click at [650, 873] on span "Create Work Order" at bounding box center [623, 881] width 115 height 22
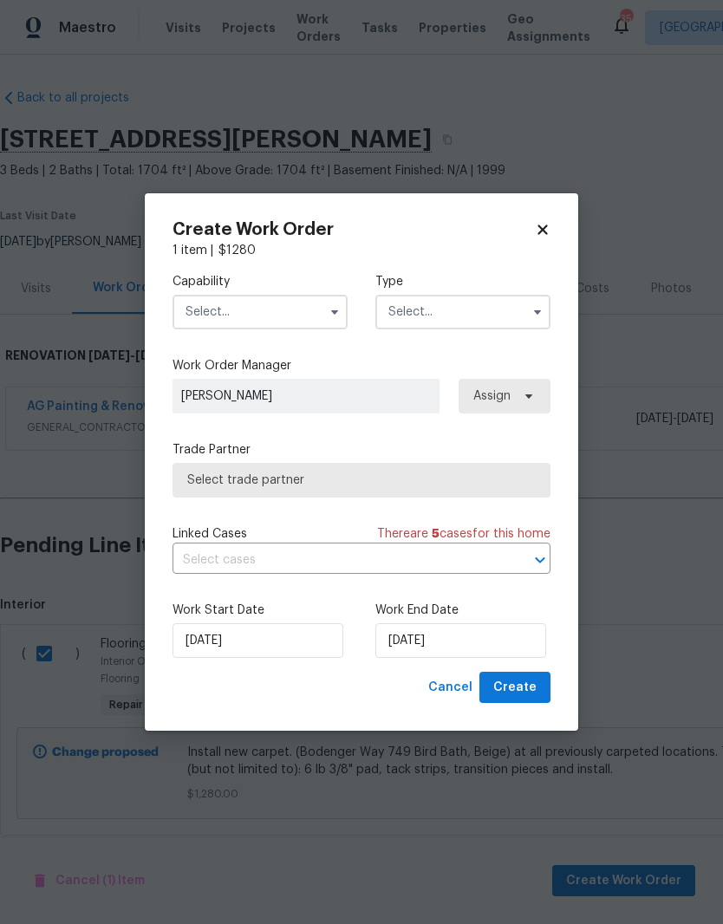
click at [288, 312] on input "text" at bounding box center [259, 312] width 175 height 35
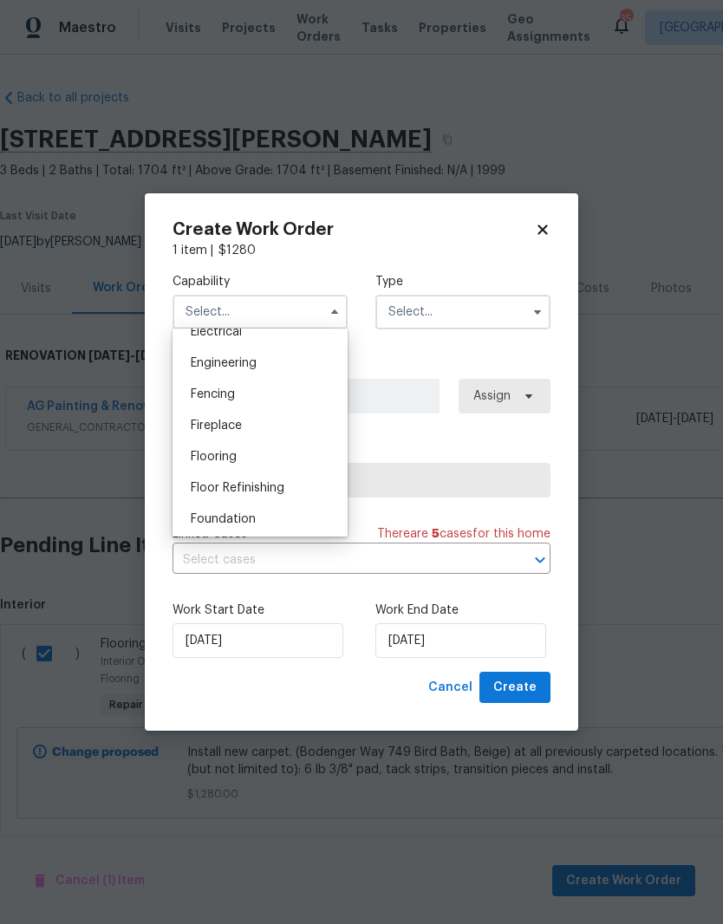
scroll to position [571, 0]
click at [307, 454] on div "Flooring" at bounding box center [260, 449] width 166 height 31
type input "Flooring"
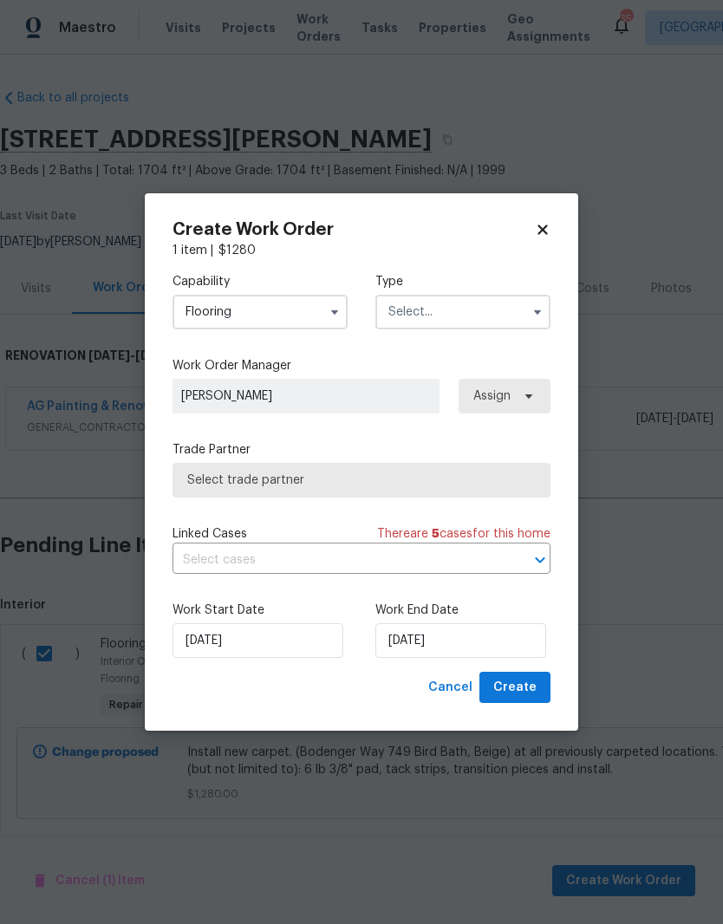
click at [507, 305] on input "text" at bounding box center [462, 312] width 175 height 35
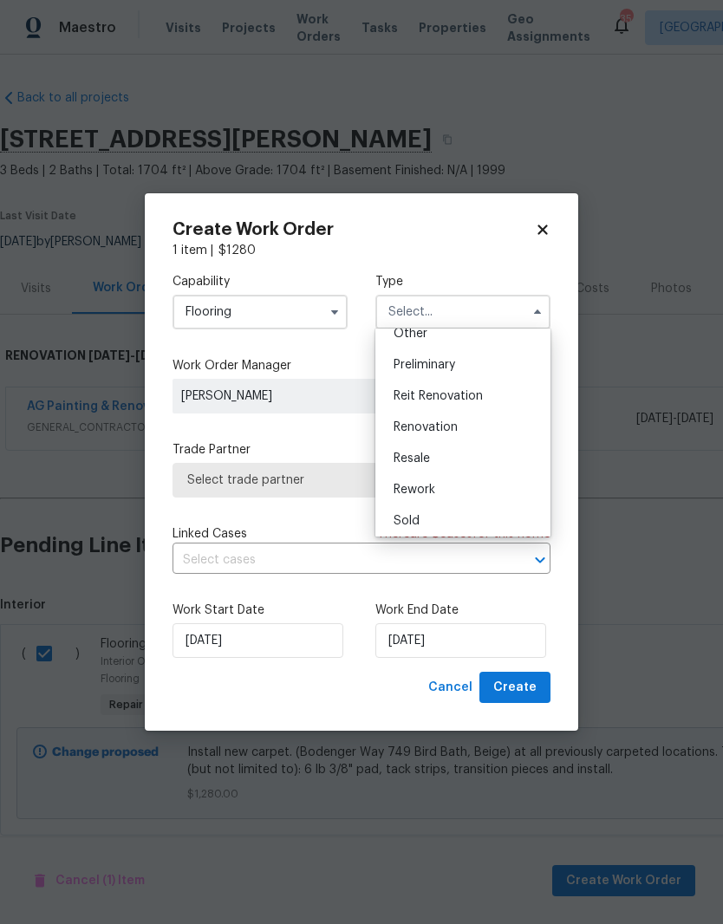
scroll to position [359, 0]
click at [504, 428] on div "Renovation" at bounding box center [463, 426] width 166 height 31
type input "Renovation"
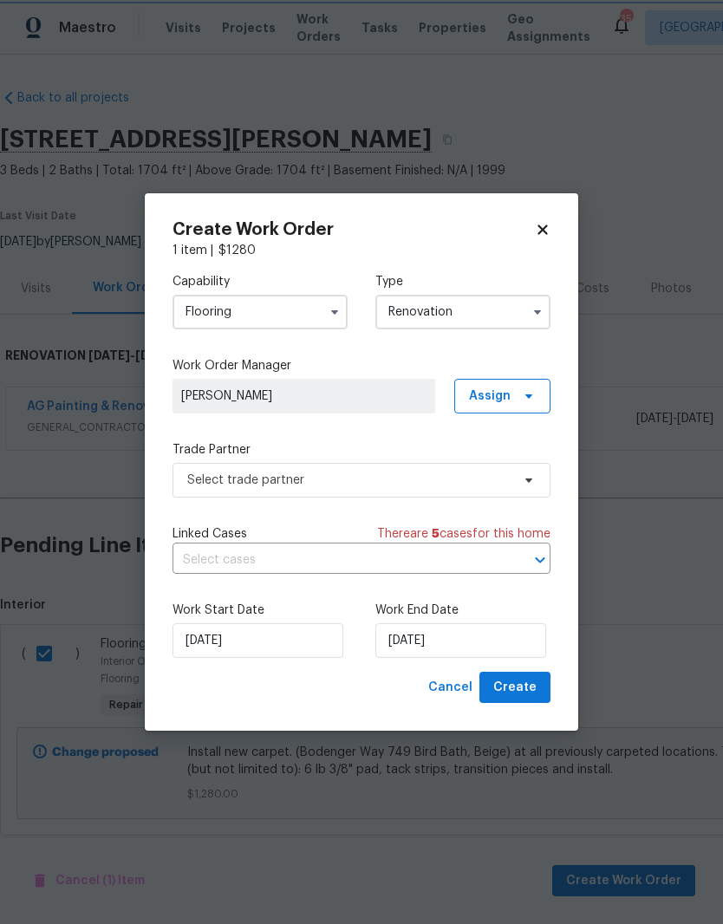
scroll to position [0, 0]
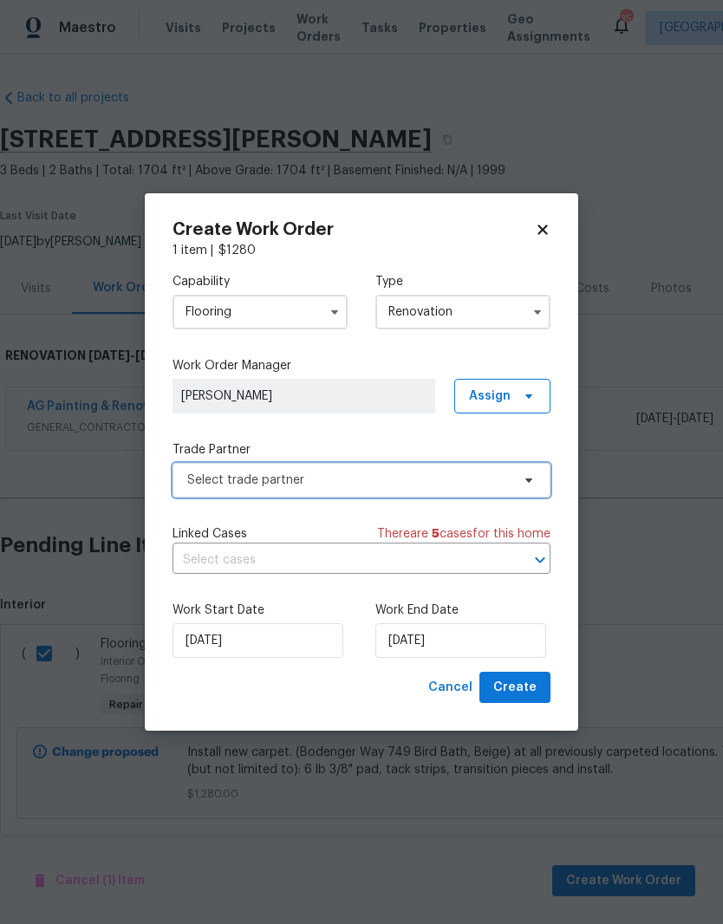
click at [392, 483] on span "Select trade partner" at bounding box center [348, 479] width 323 height 17
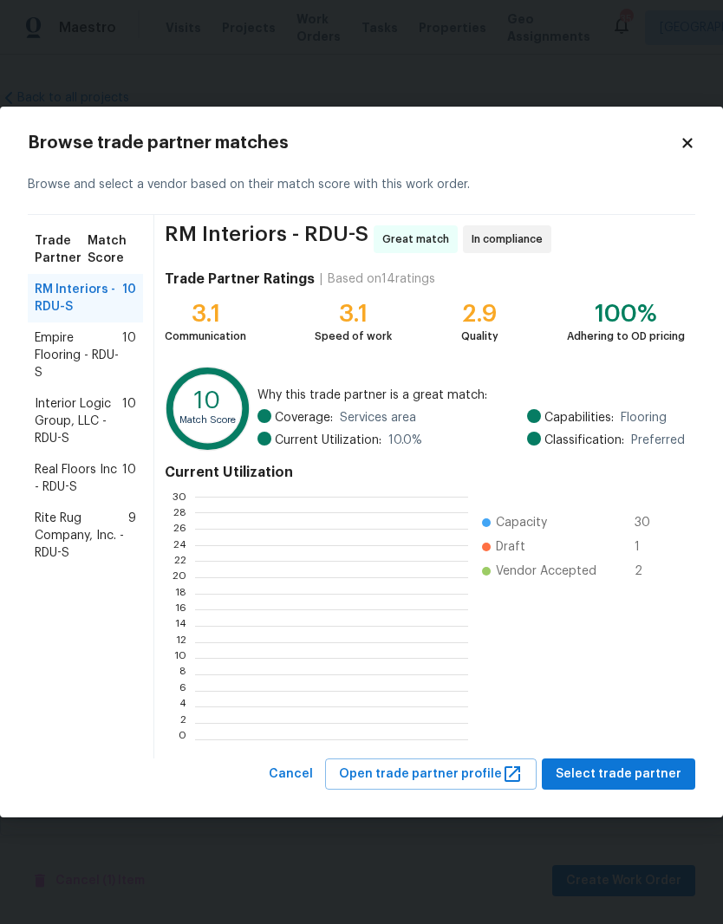
scroll to position [243, 272]
click at [42, 489] on span "Real Floors Inc - RDU-S" at bounding box center [79, 478] width 88 height 35
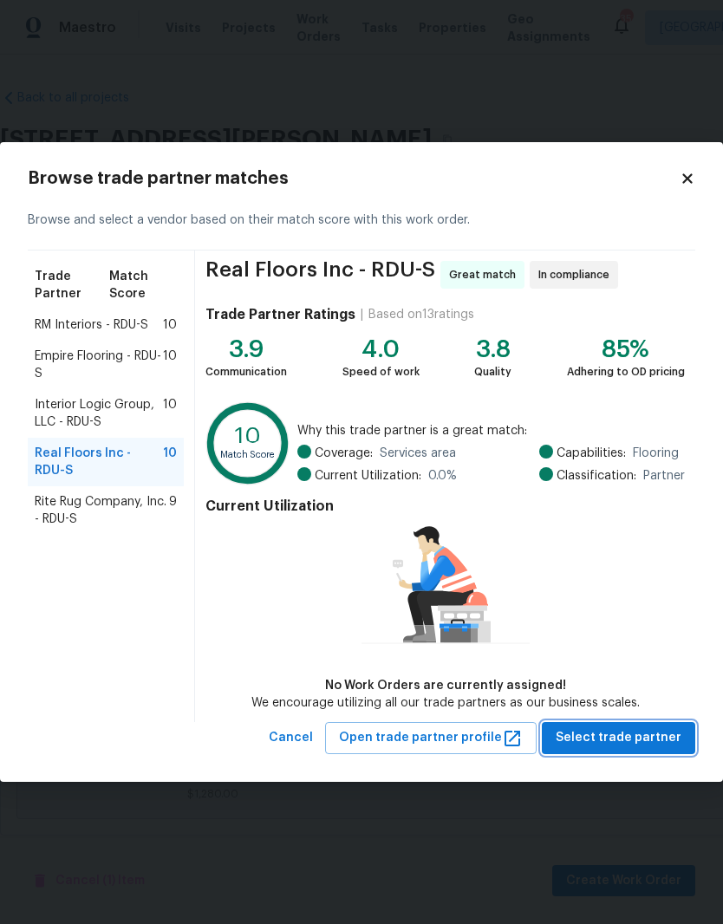
click at [592, 749] on button "Select trade partner" at bounding box center [618, 738] width 153 height 32
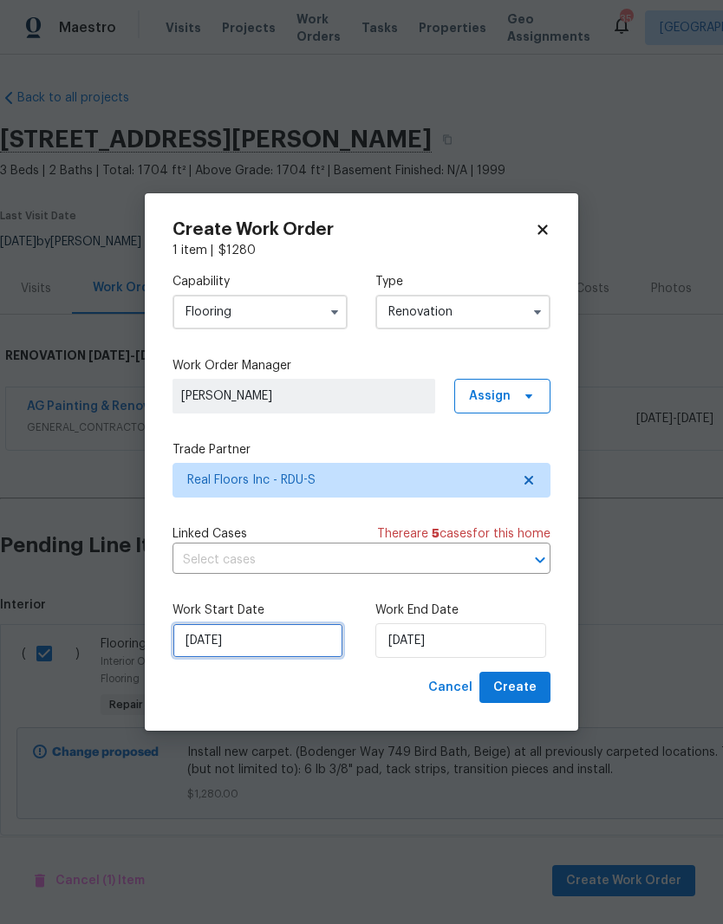
click at [249, 628] on input "[DATE]" at bounding box center [257, 640] width 171 height 35
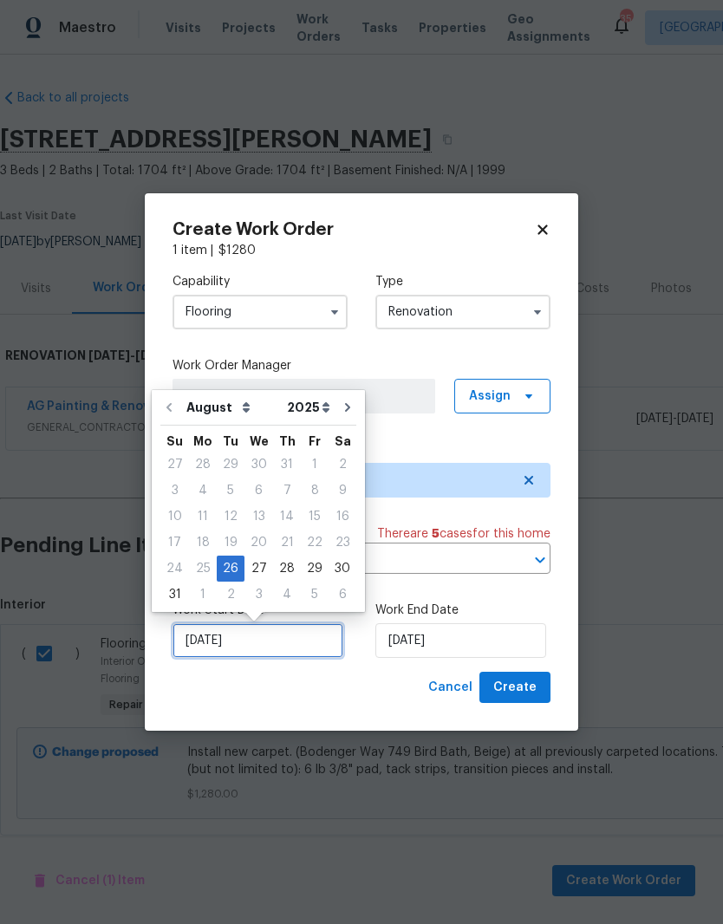
scroll to position [13, 0]
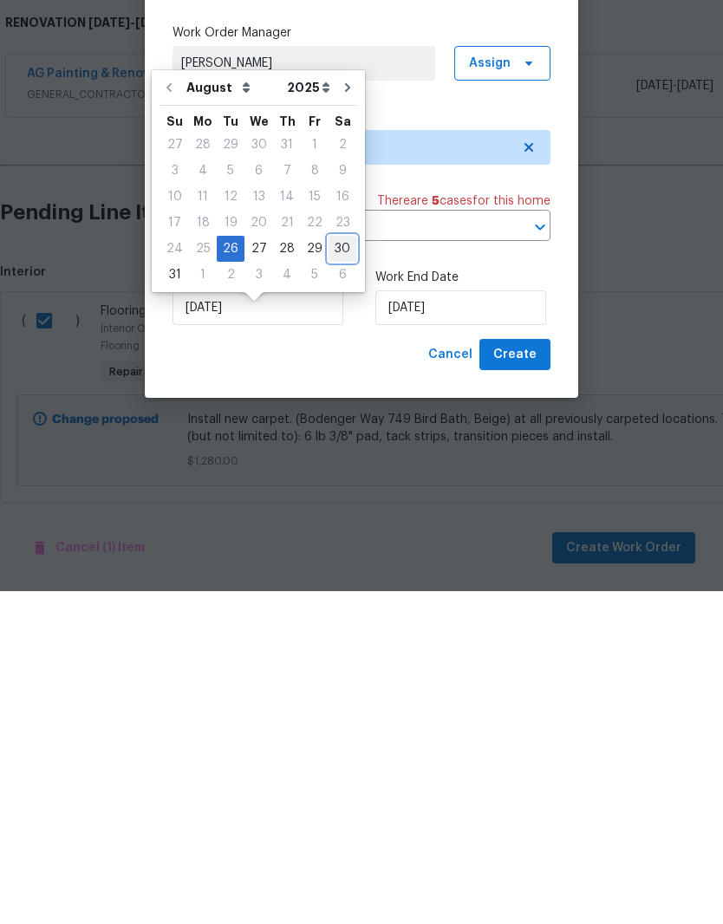
click at [328, 569] on div "30" at bounding box center [342, 581] width 28 height 24
type input "[DATE]"
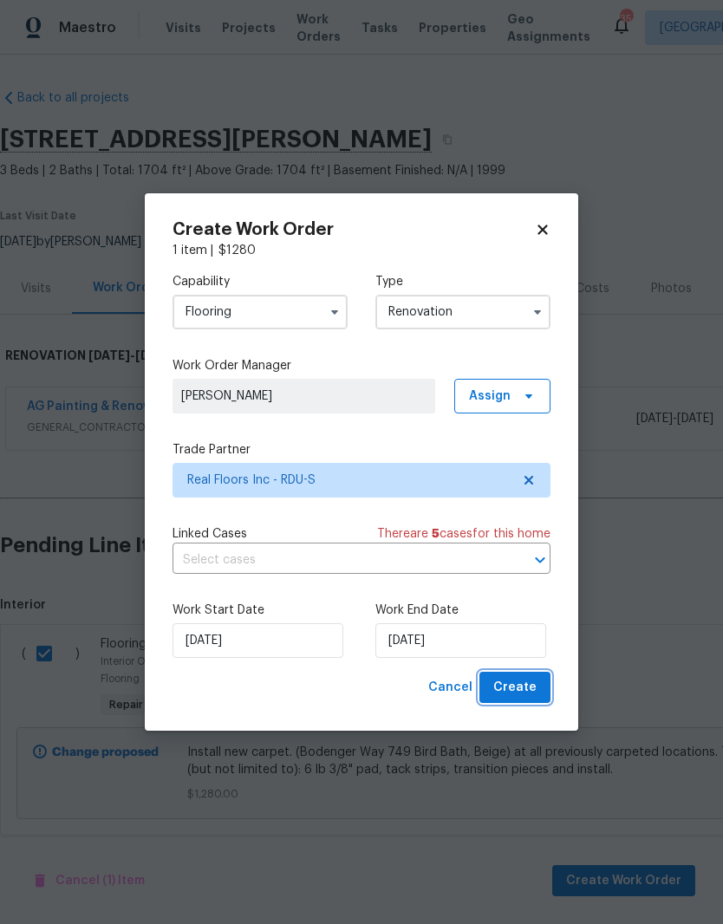
click at [537, 696] on button "Create" at bounding box center [514, 687] width 71 height 32
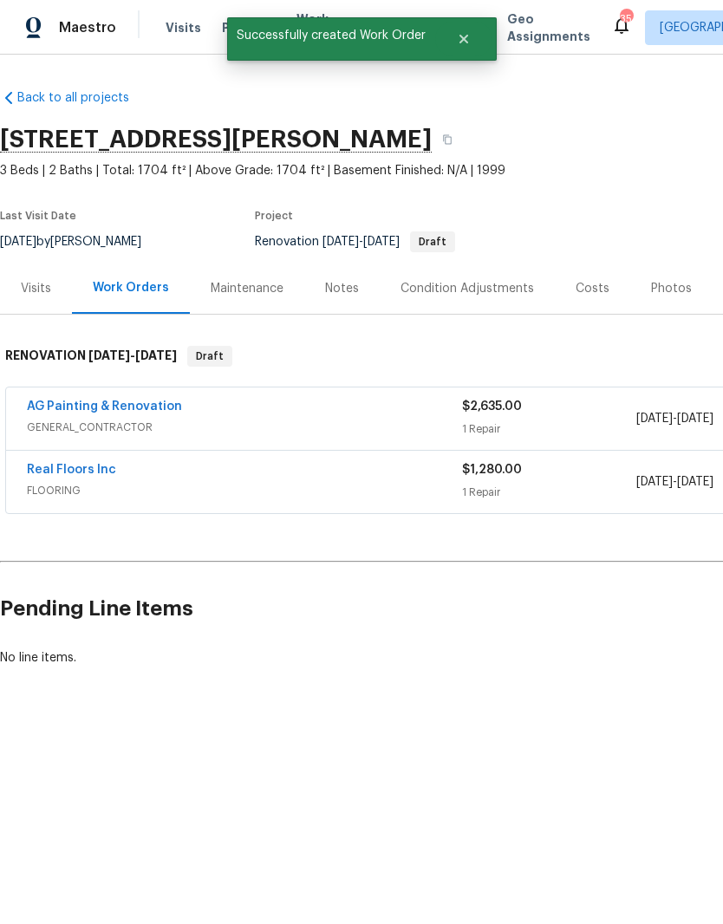
scroll to position [0, 0]
click at [101, 467] on link "Real Floors Inc" at bounding box center [71, 470] width 89 height 12
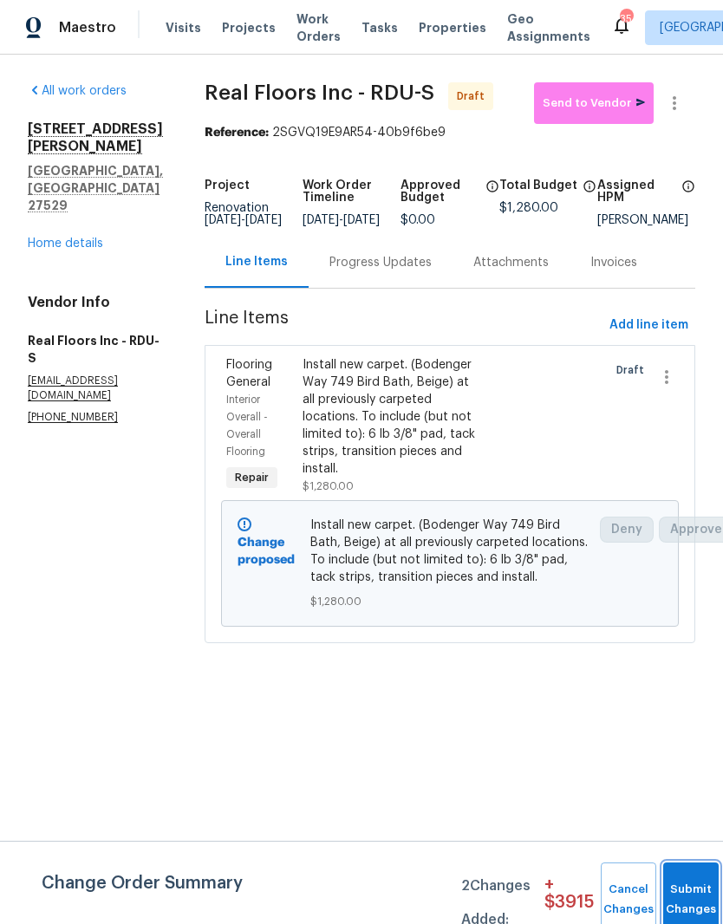
click at [691, 893] on button "Submit Changes" at bounding box center [690, 899] width 55 height 75
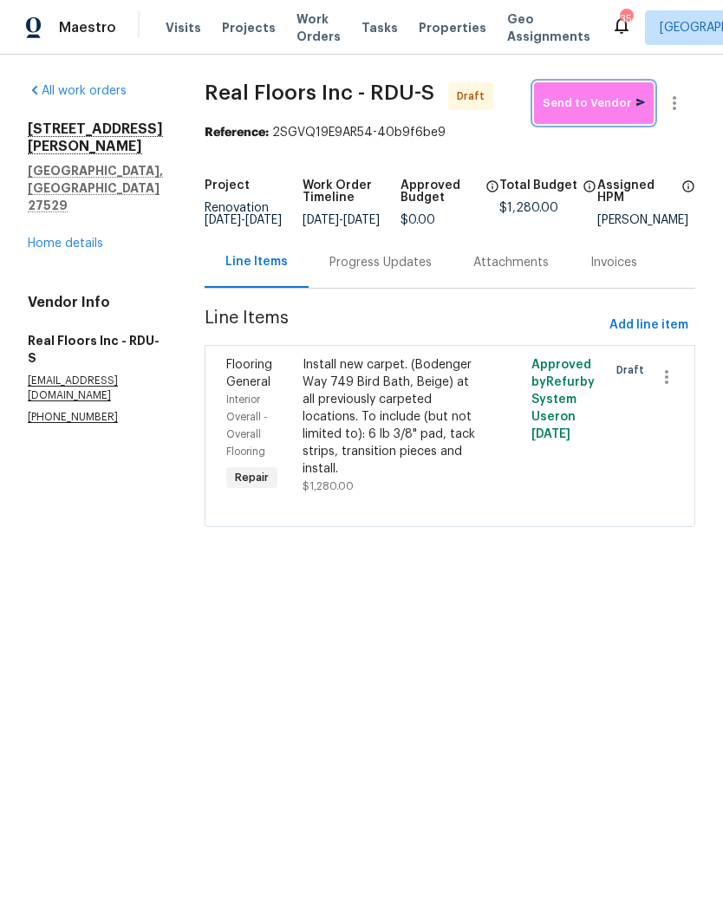
click at [625, 96] on span "Send to Vendor" at bounding box center [593, 104] width 102 height 20
click at [402, 286] on div "Progress Updates" at bounding box center [380, 262] width 144 height 51
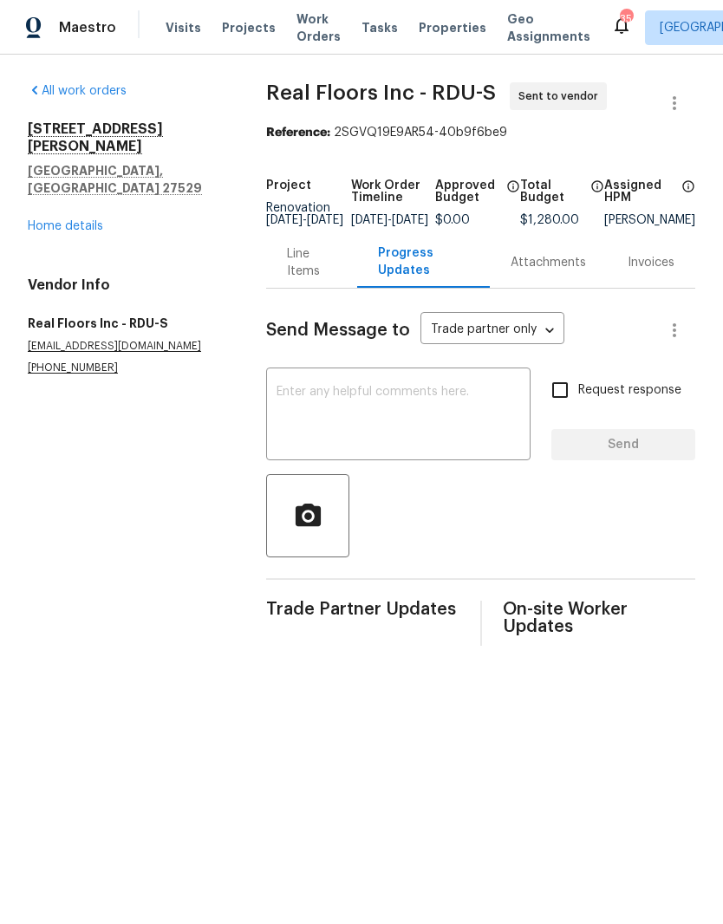
click at [418, 412] on textarea at bounding box center [397, 416] width 243 height 61
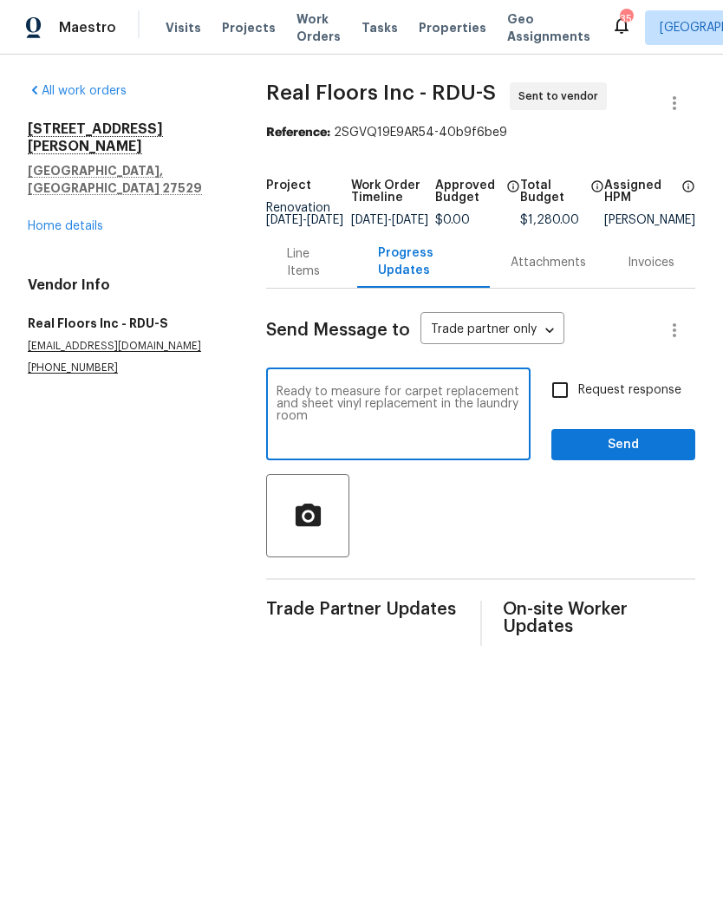
click at [297, 413] on textarea "Ready to measure for carpet replacement and sheet vinyl replacement in the laun…" at bounding box center [397, 416] width 243 height 61
click at [412, 436] on textarea "Ready to measure for carpet replacement. Also sheet vinyl replacement in the la…" at bounding box center [397, 416] width 243 height 61
type textarea "Ready to measure for carpet replacement. Also sheet vinyl replacement in the la…"
click at [569, 398] on input "Request response" at bounding box center [560, 390] width 36 height 36
checkbox input "true"
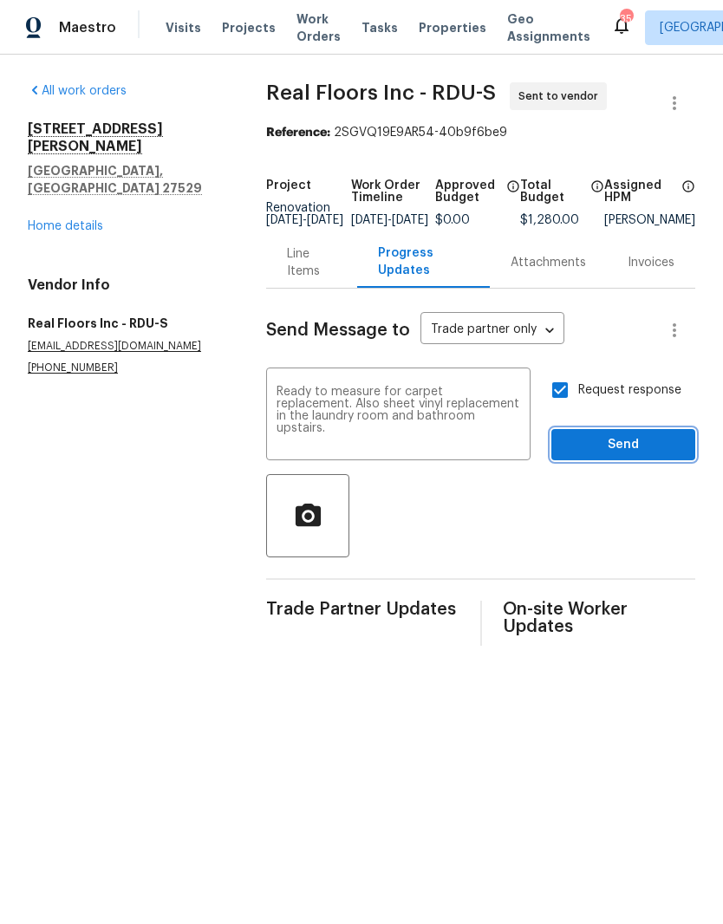
click at [668, 461] on button "Send" at bounding box center [623, 445] width 144 height 32
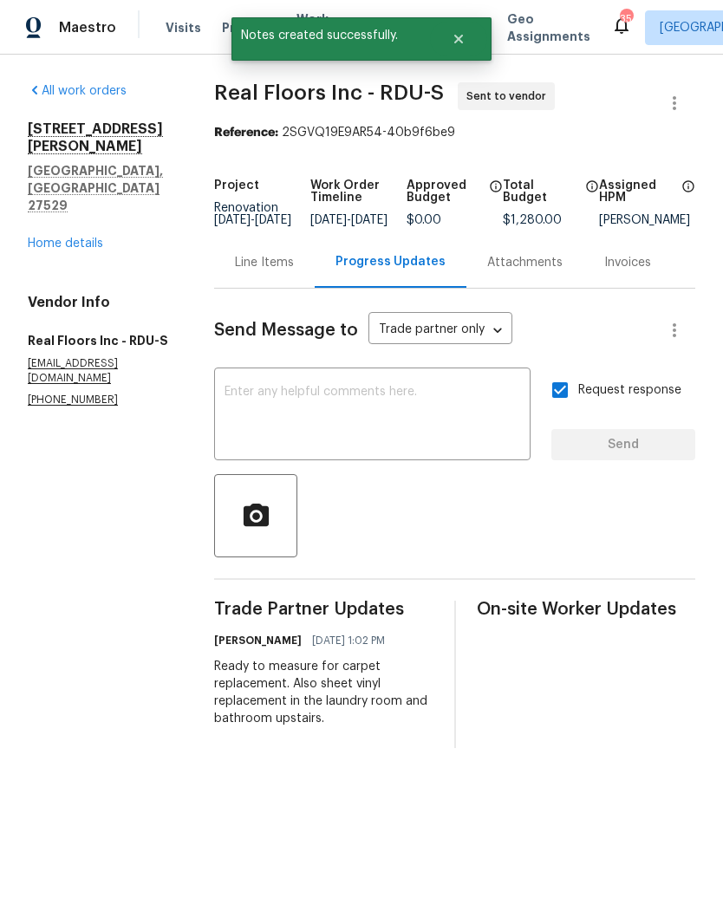
click at [445, 407] on textarea at bounding box center [371, 416] width 295 height 61
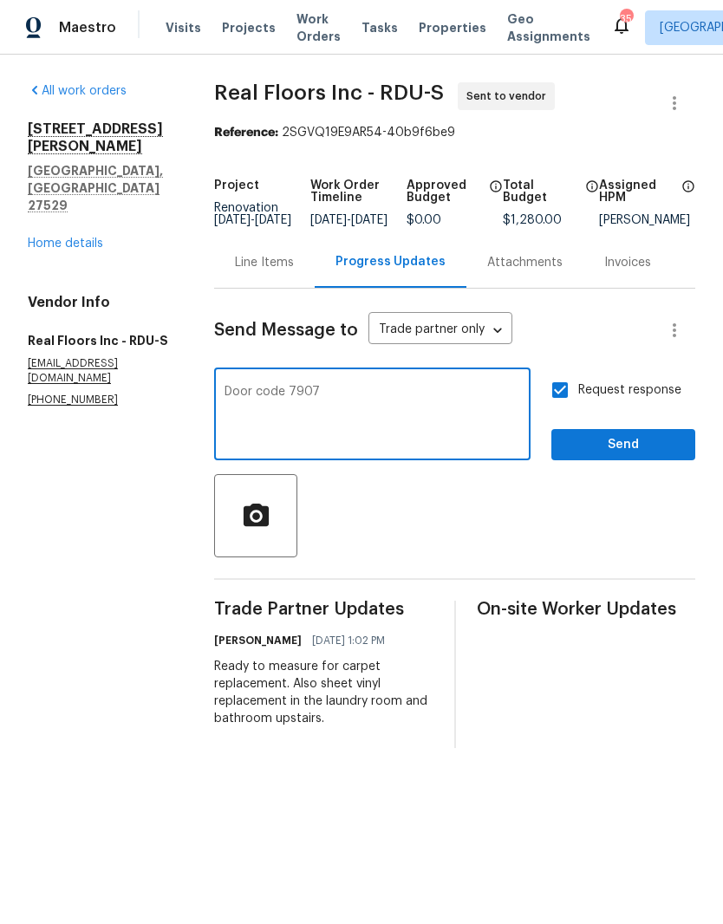
type textarea "Door code 7907"
click at [668, 456] on span "Send" at bounding box center [623, 445] width 116 height 22
